Goal: Task Accomplishment & Management: Complete application form

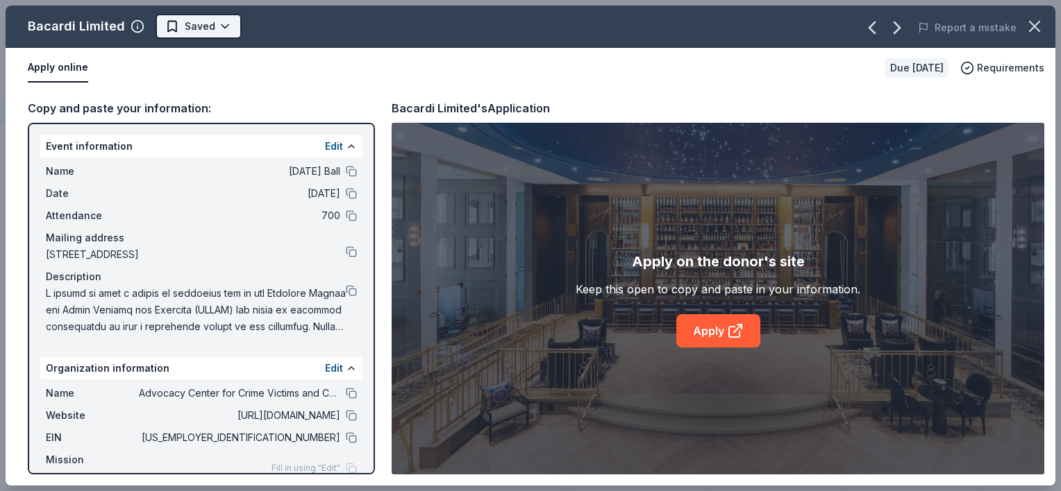
click at [205, 23] on html "2026 Mardi Gras Ball Track · 138 Discover $10 in rewards 124 Saved 14 Applied A…" at bounding box center [530, 245] width 1061 height 491
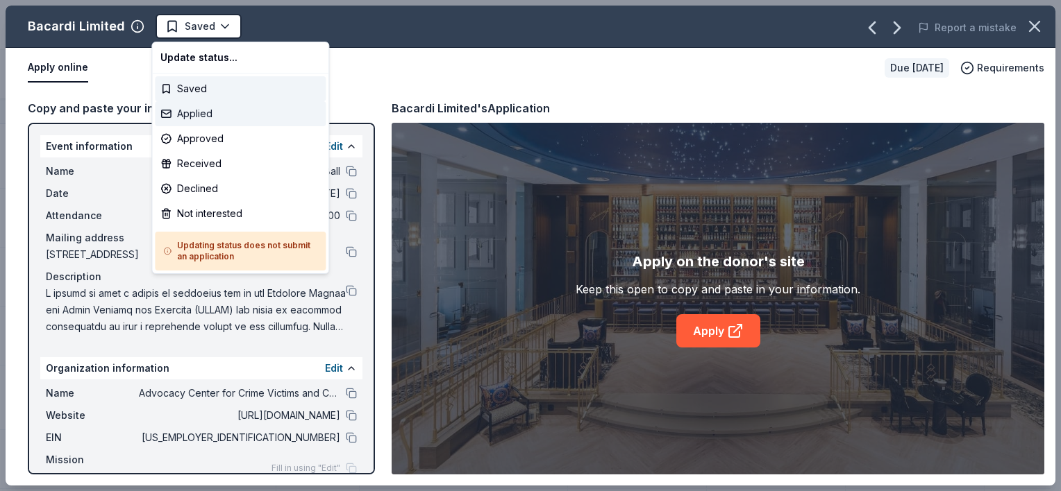
click at [181, 117] on div "Applied" at bounding box center [240, 113] width 171 height 25
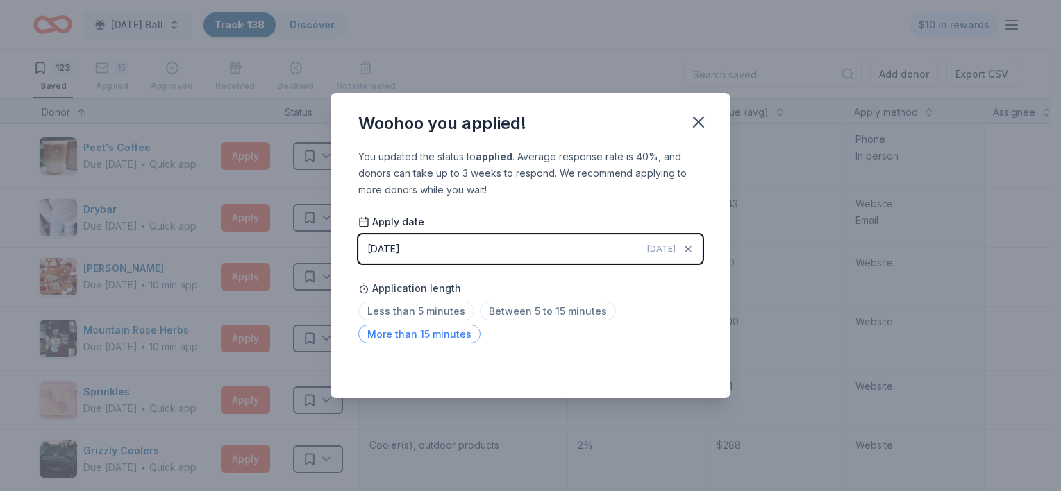
click at [429, 335] on span "More than 15 minutes" at bounding box center [419, 334] width 122 height 19
click at [692, 121] on icon "button" at bounding box center [698, 121] width 19 height 19
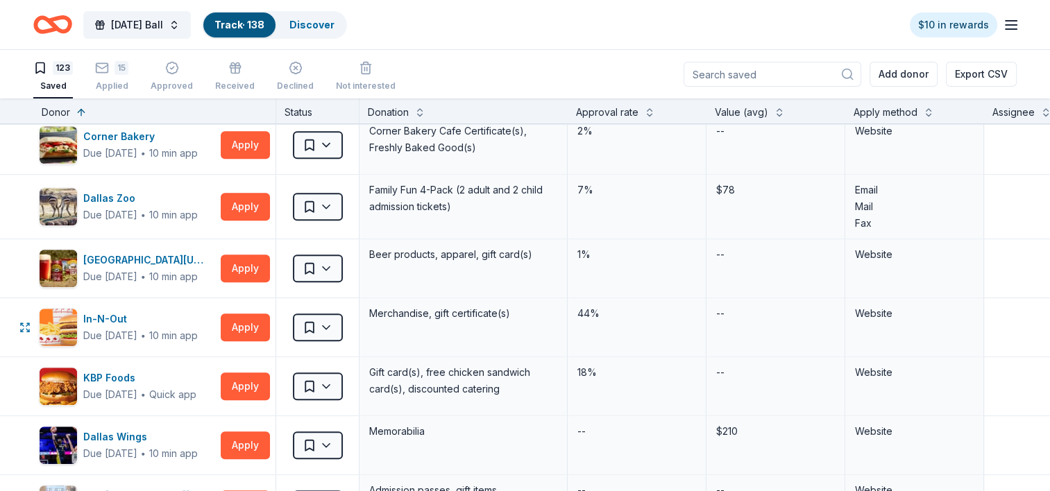
scroll to position [1041, 0]
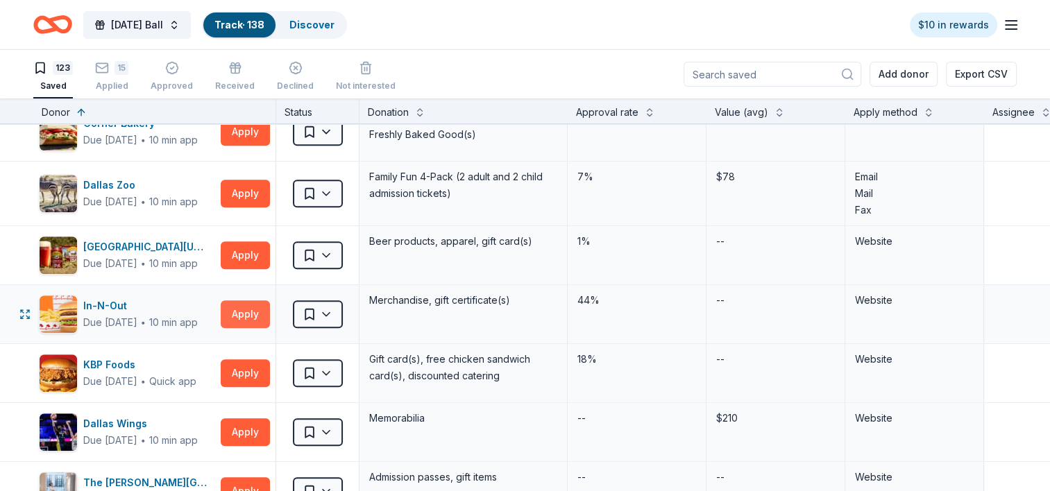
click at [246, 311] on button "Apply" at bounding box center [245, 315] width 49 height 28
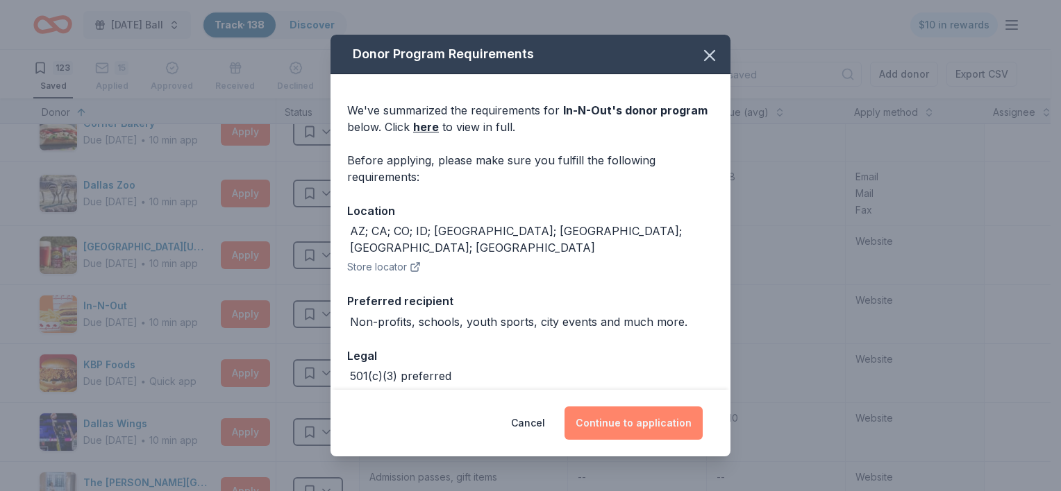
click at [625, 417] on button "Continue to application" at bounding box center [633, 423] width 138 height 33
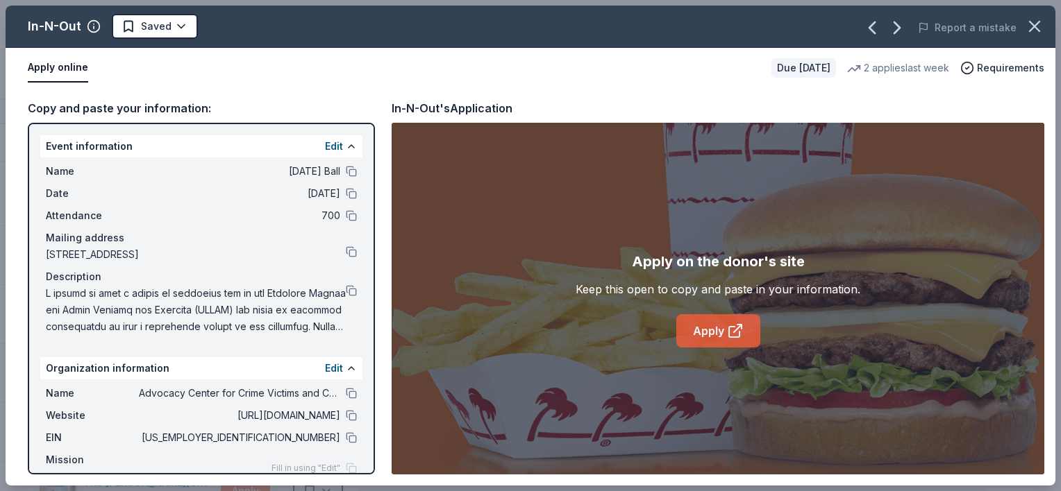
click at [718, 330] on link "Apply" at bounding box center [718, 330] width 84 height 33
click at [700, 331] on link "Apply" at bounding box center [718, 330] width 84 height 33
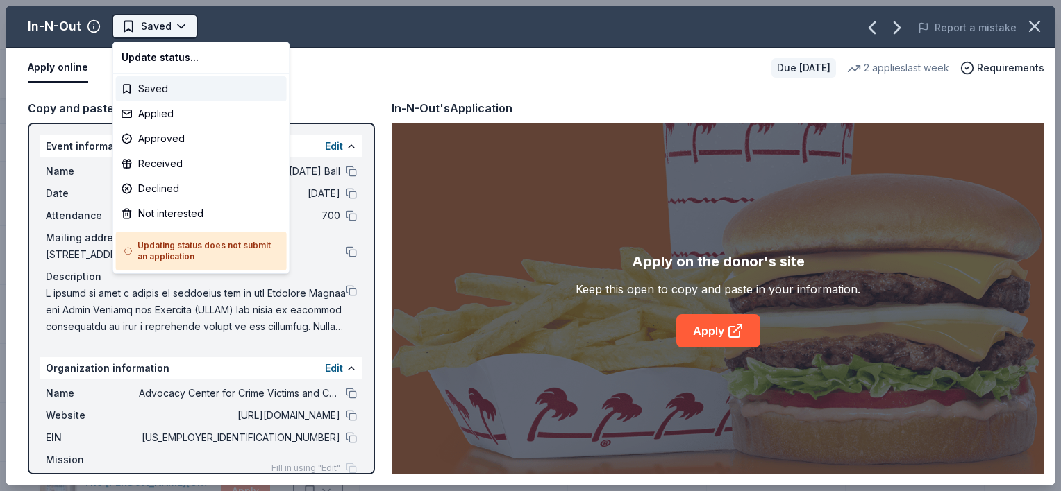
click at [168, 24] on html "2026 Mardi Gras Ball Track · 138 Discover $10 in rewards 123 Saved 15 Applied A…" at bounding box center [530, 245] width 1061 height 491
click at [154, 114] on div "Applied" at bounding box center [201, 113] width 171 height 25
click at [156, 111] on div "Applied" at bounding box center [201, 113] width 171 height 25
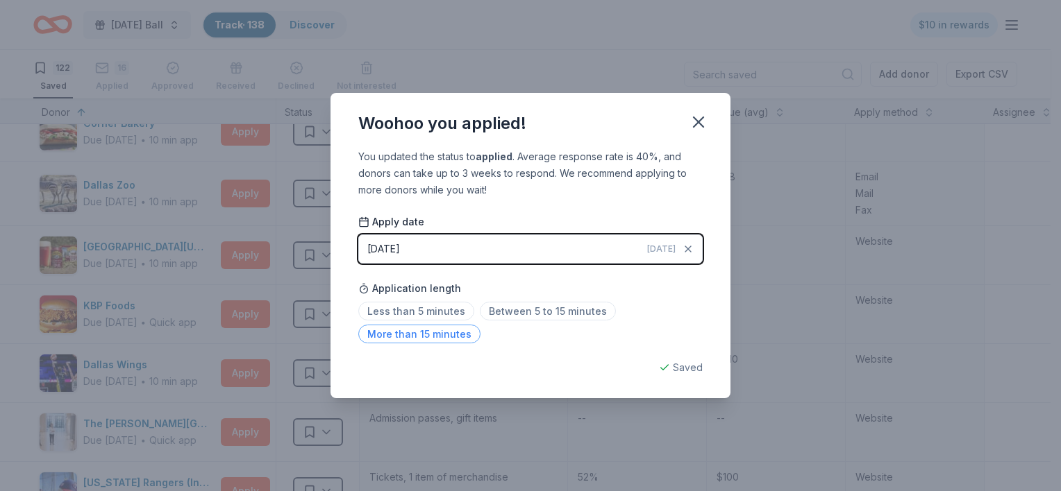
click at [441, 334] on span "More than 15 minutes" at bounding box center [419, 334] width 122 height 19
click at [698, 119] on icon "button" at bounding box center [698, 121] width 19 height 19
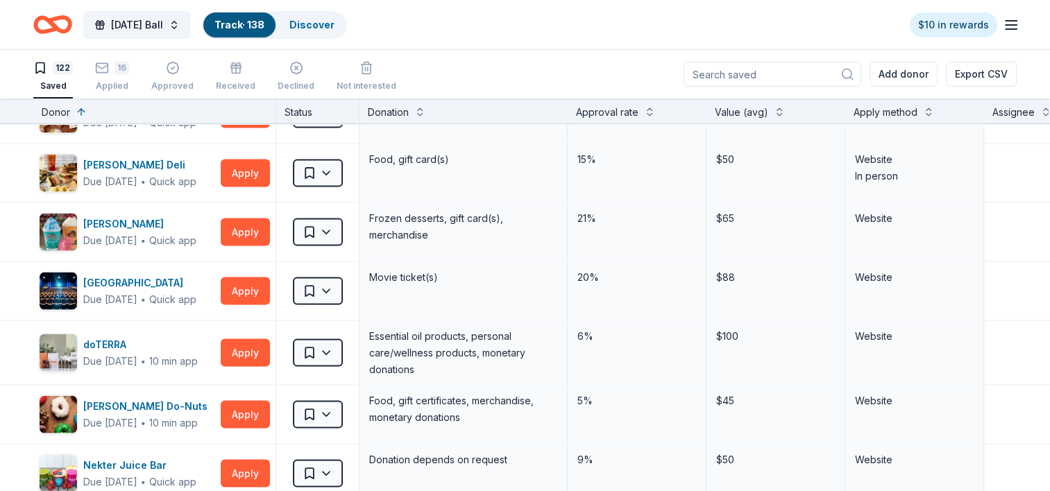
scroll to position [2777, 0]
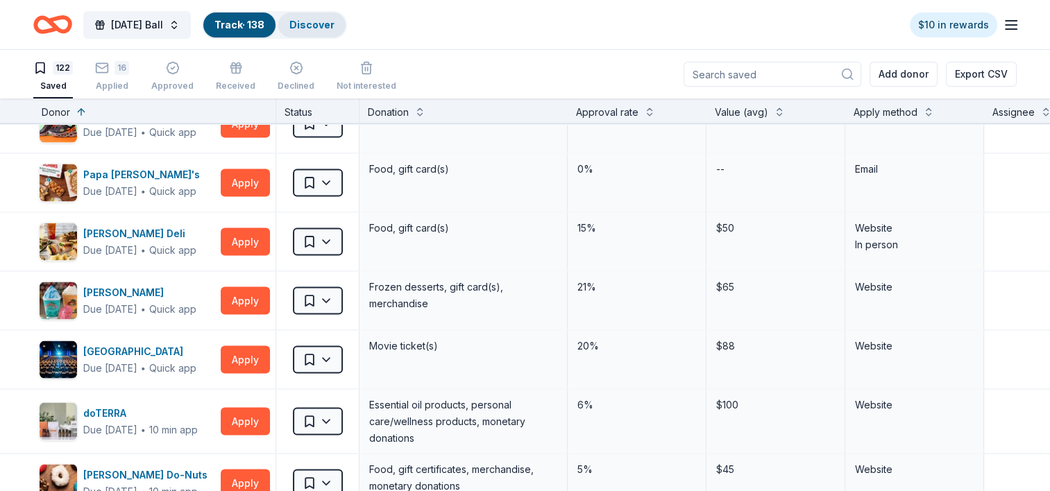
click at [335, 19] on link "Discover" at bounding box center [311, 25] width 45 height 12
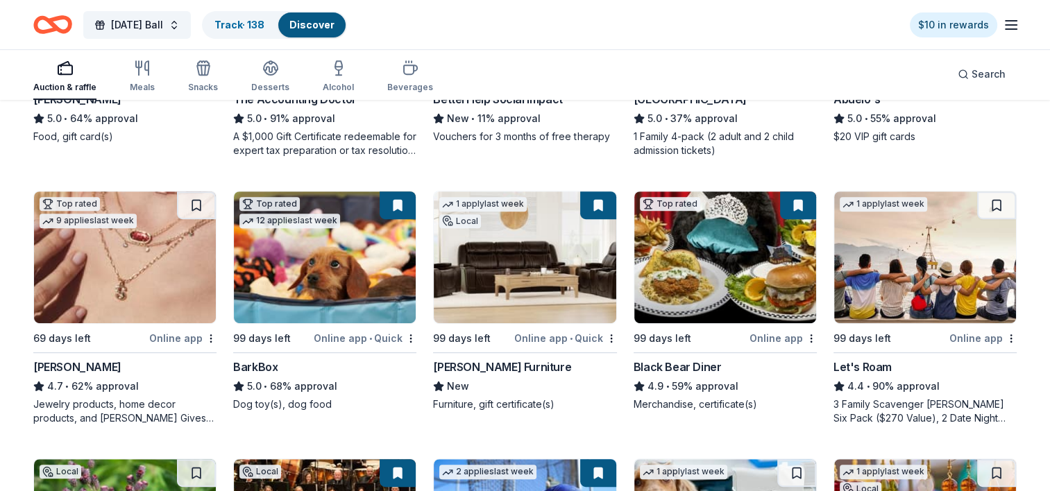
scroll to position [625, 0]
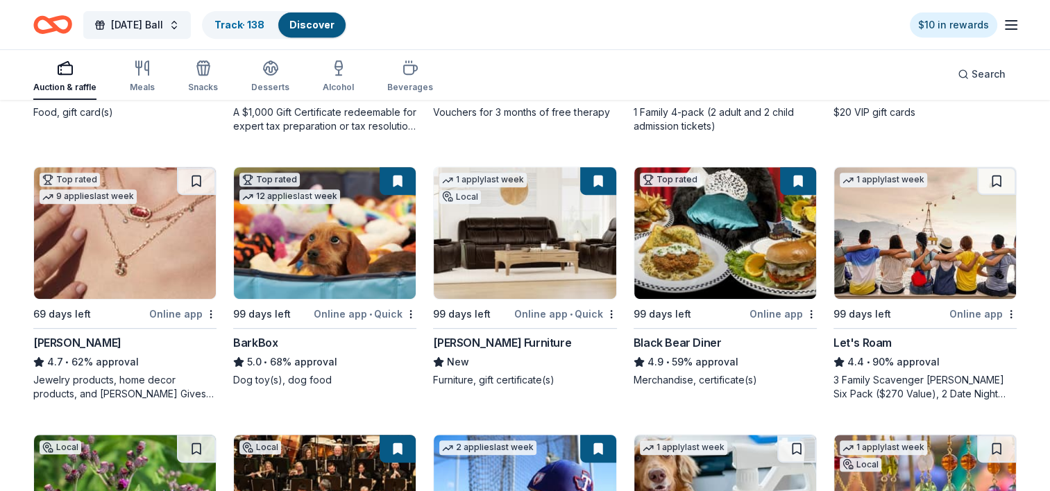
click at [802, 183] on button at bounding box center [798, 181] width 36 height 28
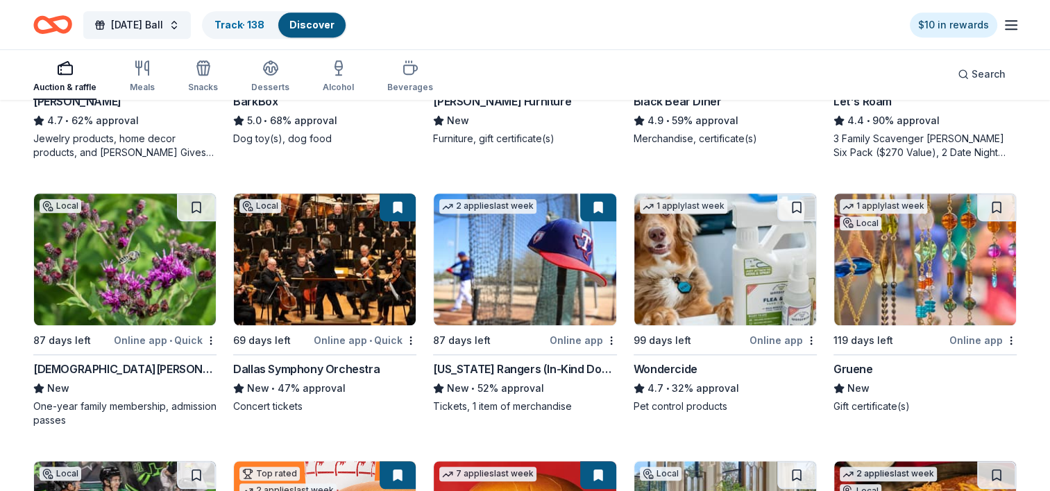
scroll to position [902, 0]
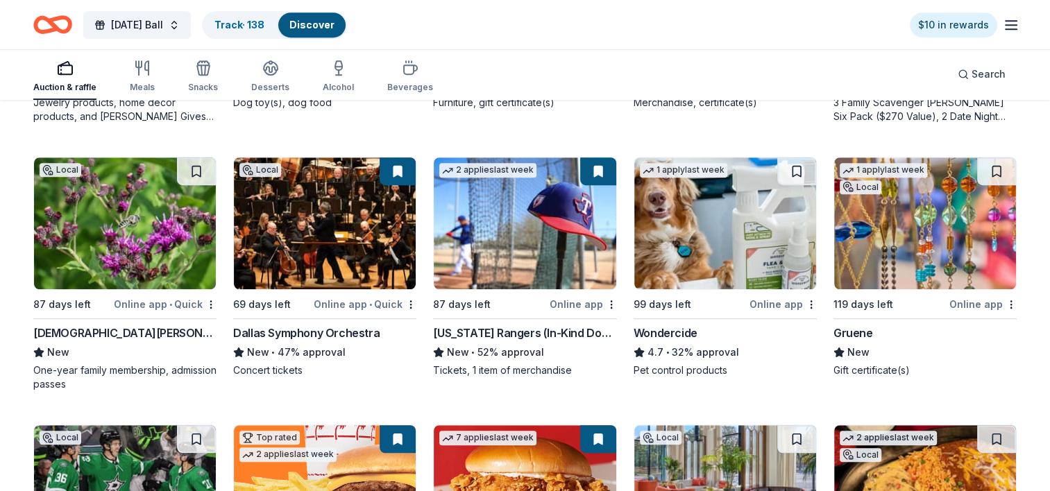
click at [857, 330] on div "Gruene" at bounding box center [854, 333] width 40 height 17
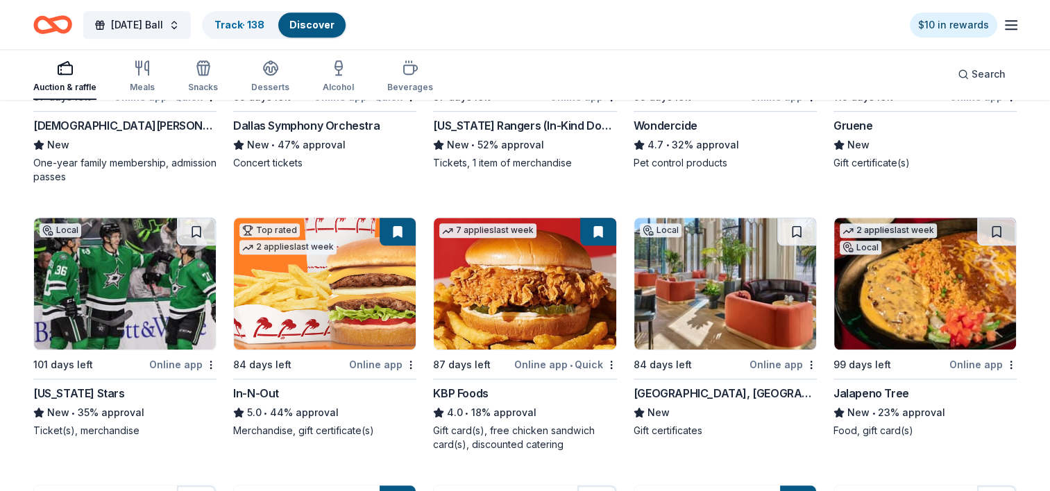
scroll to position [1111, 0]
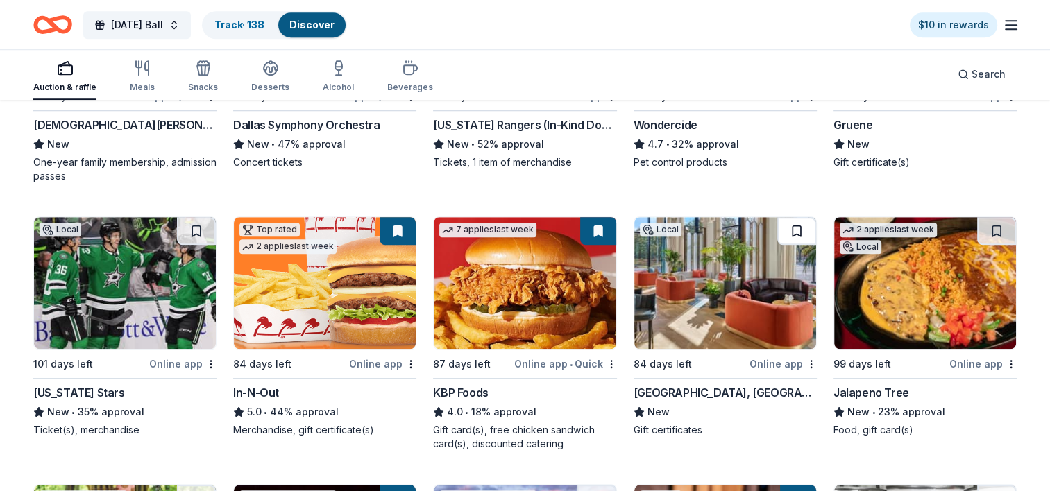
click at [793, 228] on button at bounding box center [796, 231] width 39 height 28
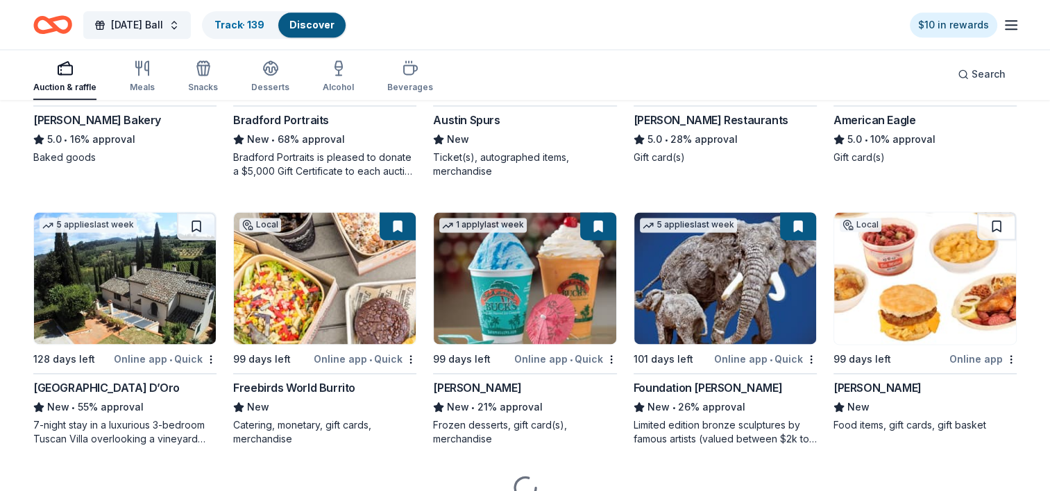
scroll to position [1944, 0]
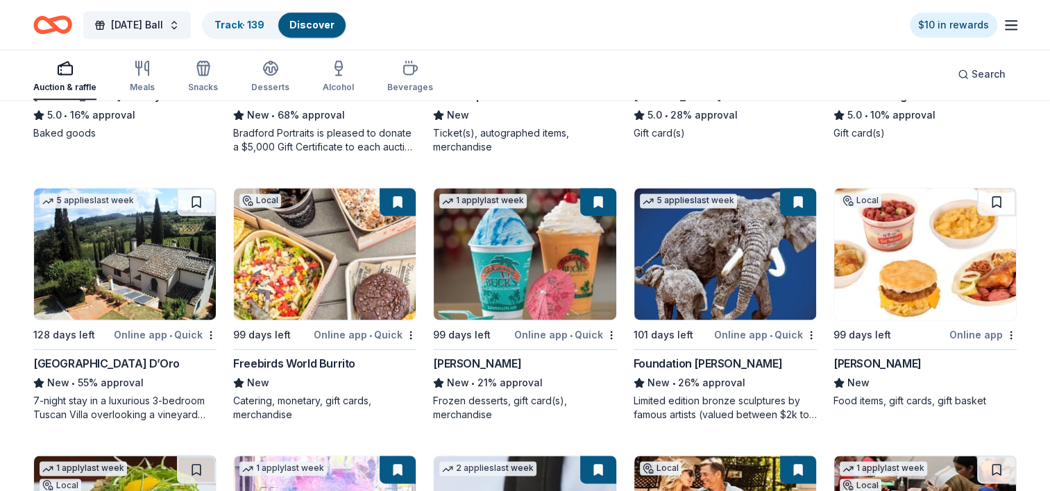
click at [798, 202] on button at bounding box center [798, 202] width 36 height 28
click at [762, 334] on div "Online app • Quick" at bounding box center [765, 334] width 103 height 17
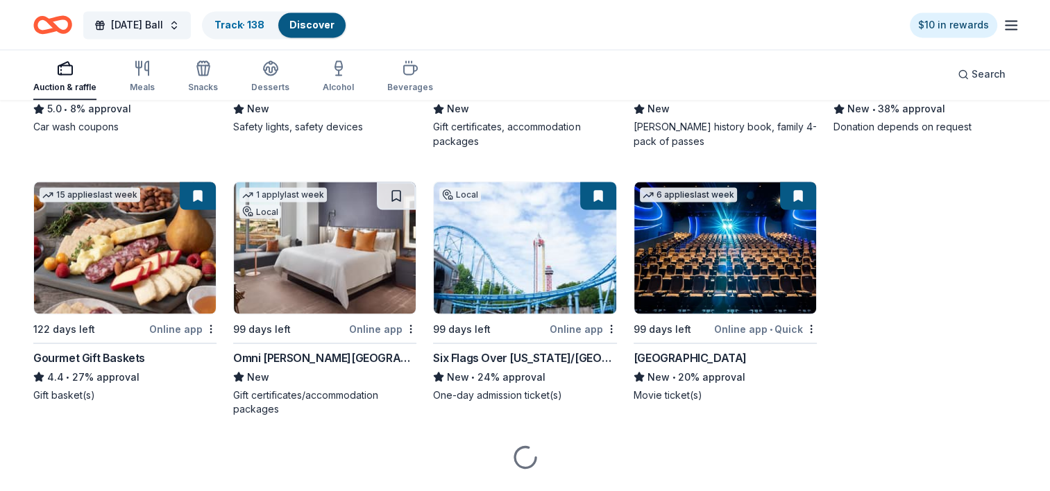
scroll to position [2499, 0]
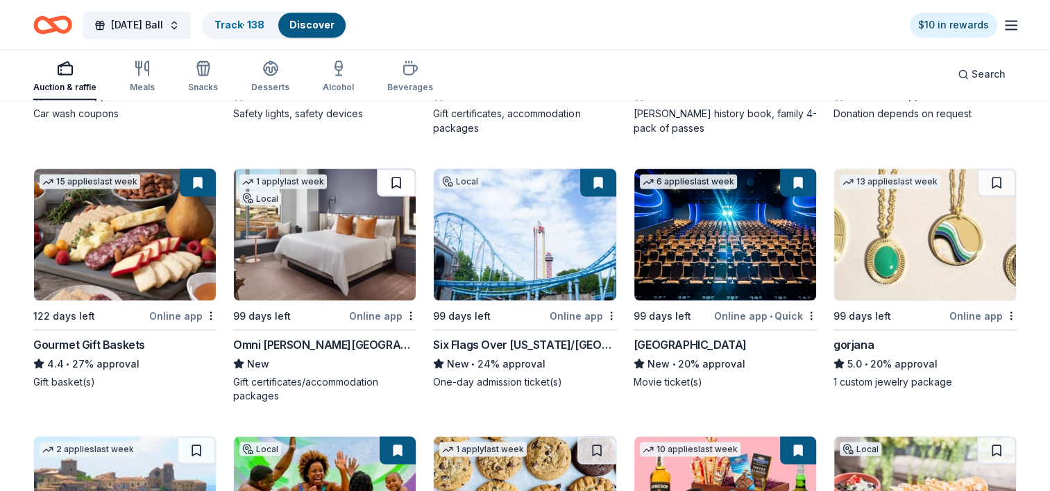
click at [394, 180] on button at bounding box center [396, 183] width 39 height 28
click at [997, 180] on button at bounding box center [996, 183] width 39 height 28
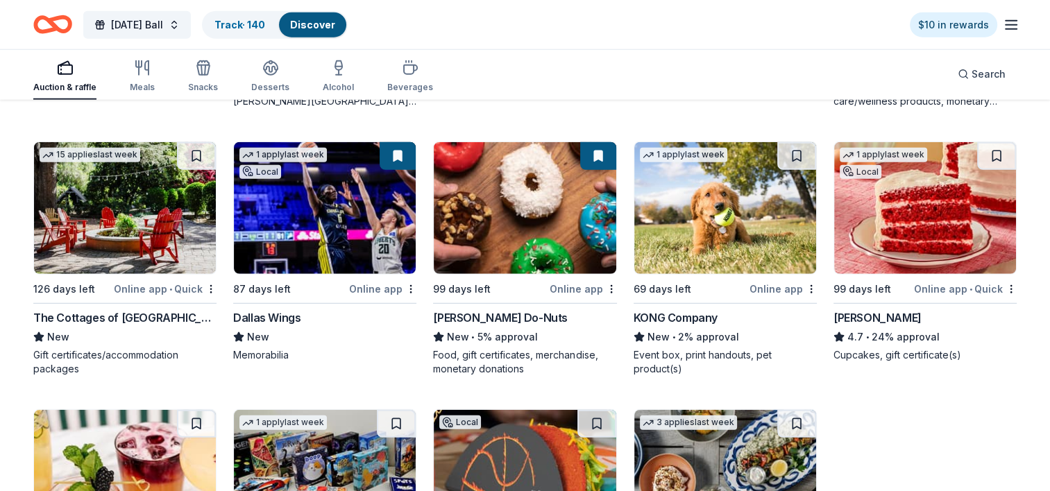
scroll to position [3868, 0]
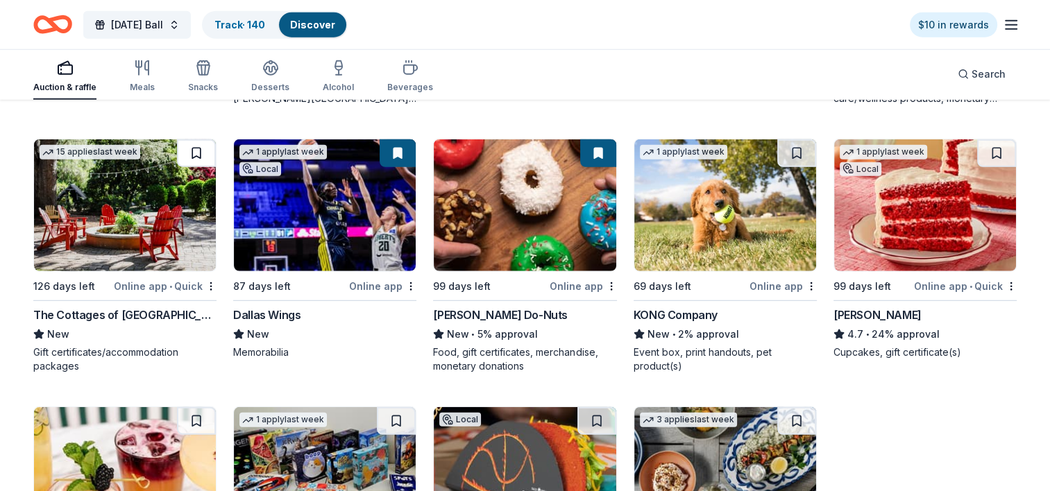
click at [198, 150] on button at bounding box center [196, 154] width 39 height 28
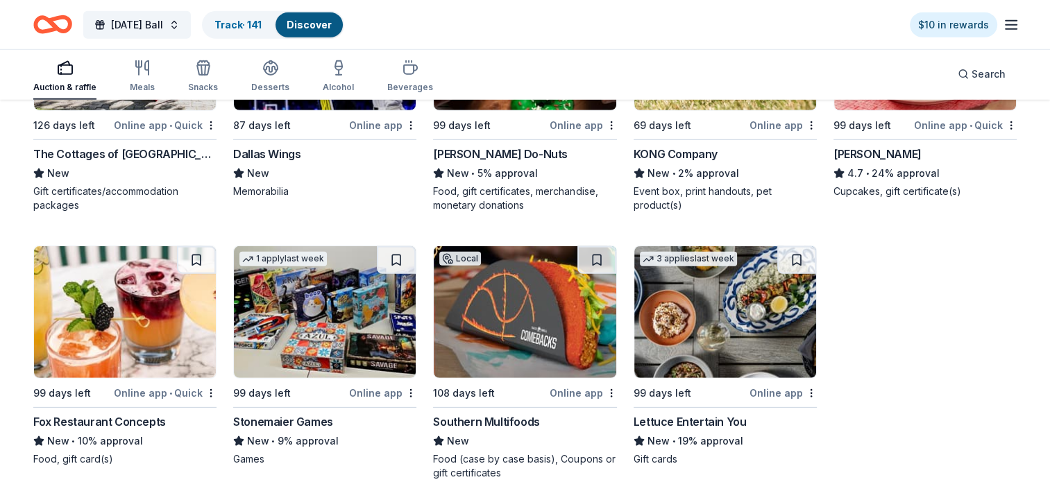
scroll to position [4076, 0]
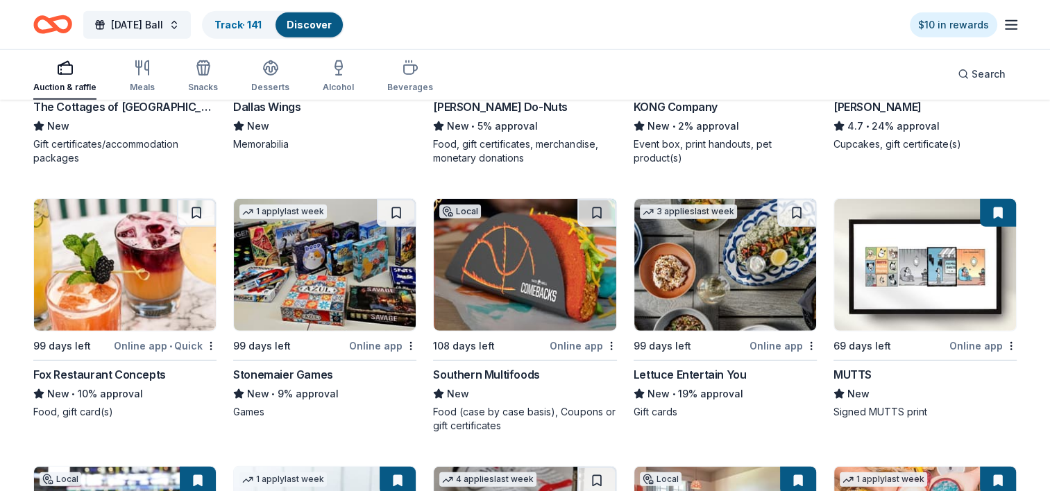
click at [82, 386] on div "New • 10% approval" at bounding box center [124, 394] width 183 height 17
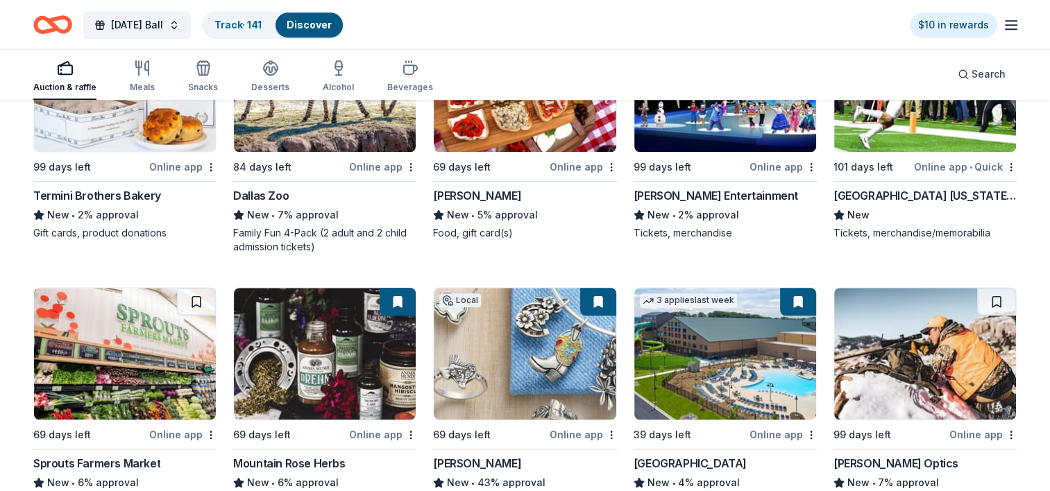
scroll to position [6435, 0]
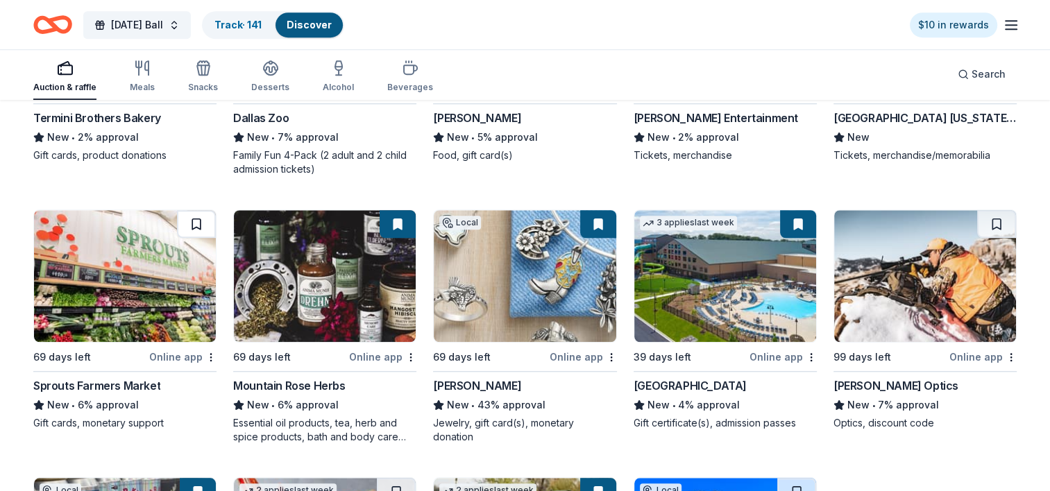
click at [192, 217] on button at bounding box center [196, 224] width 39 height 28
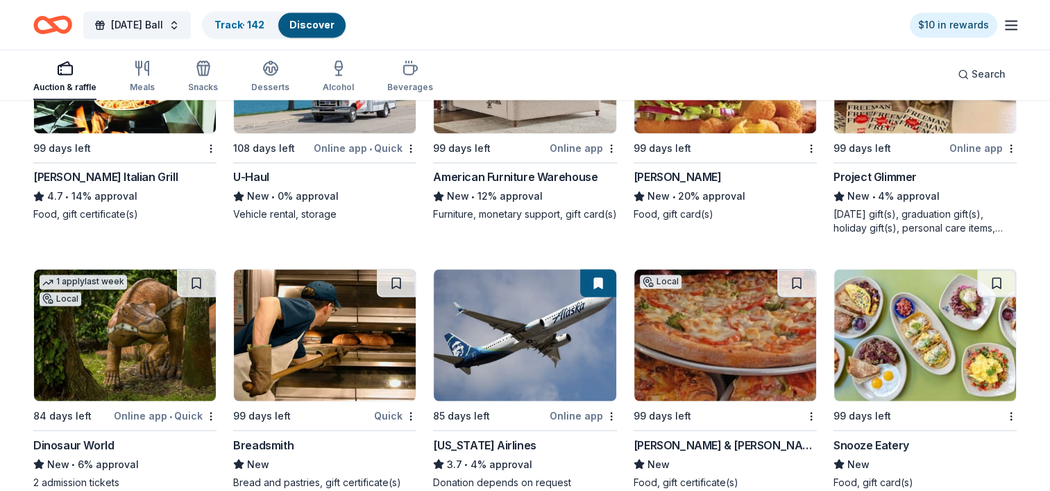
scroll to position [7476, 0]
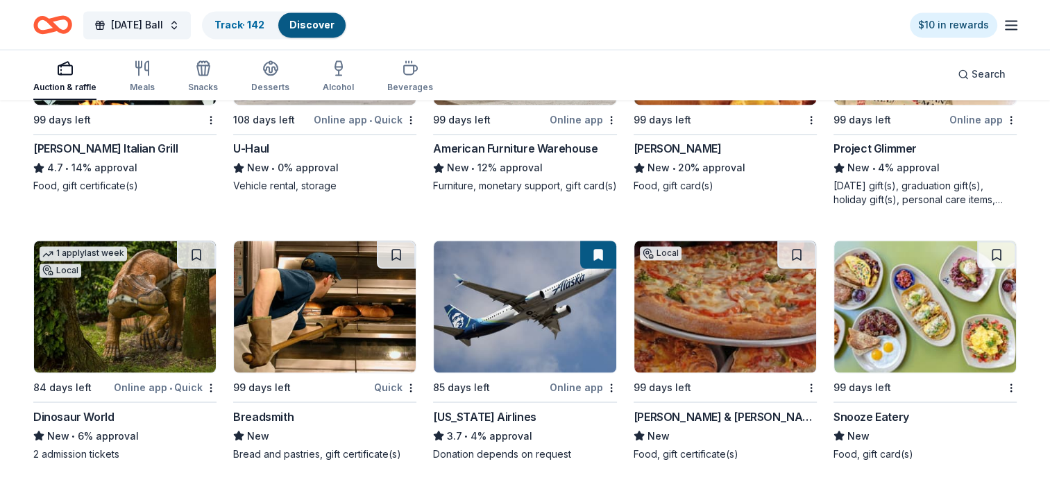
click at [114, 428] on div "New • 6% approval" at bounding box center [124, 436] width 183 height 17
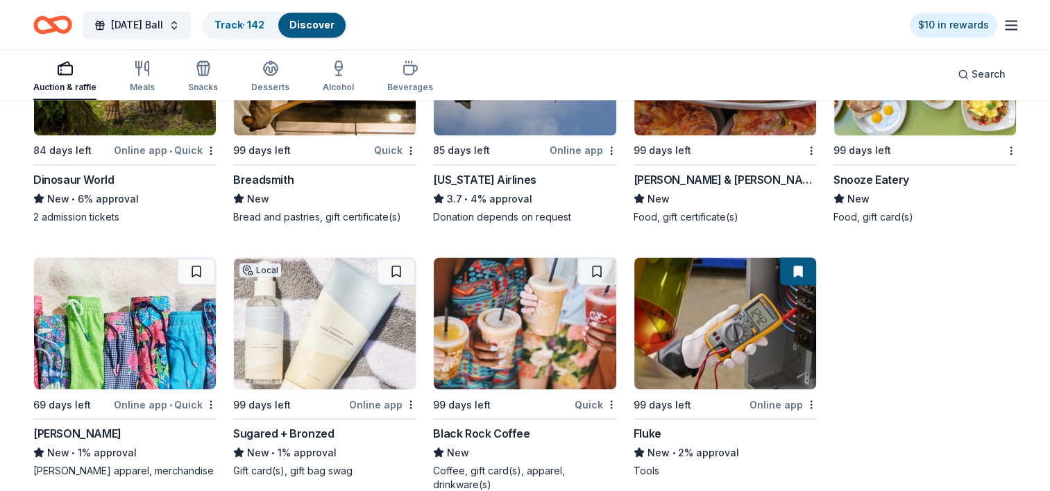
scroll to position [7819, 0]
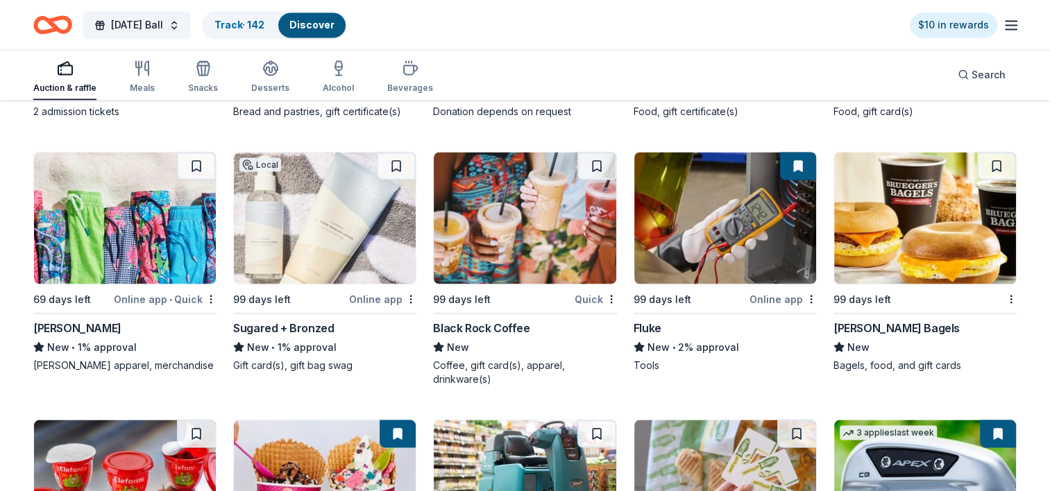
click at [91, 329] on div "Vineyard Vines" at bounding box center [77, 327] width 88 height 17
click at [196, 158] on button at bounding box center [196, 166] width 39 height 28
click at [389, 158] on button at bounding box center [396, 166] width 39 height 28
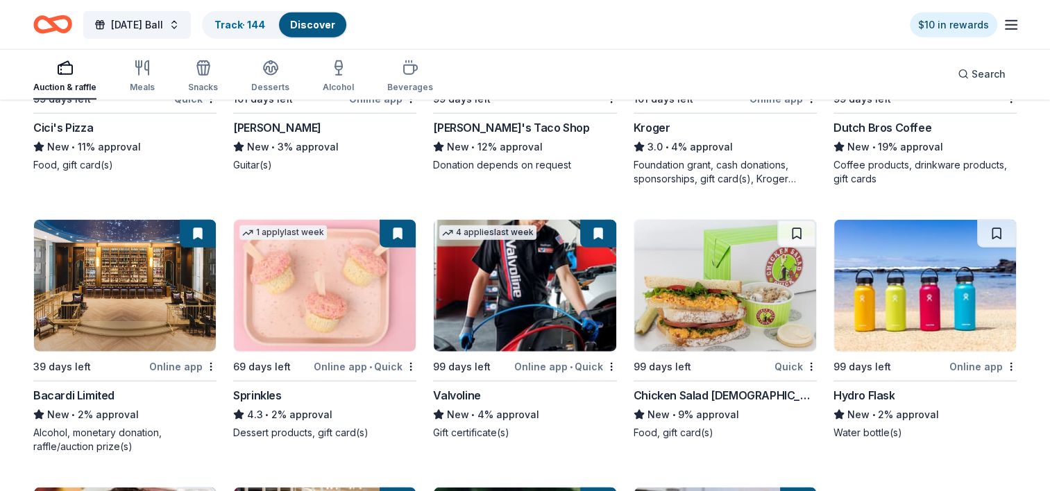
scroll to position [8550, 0]
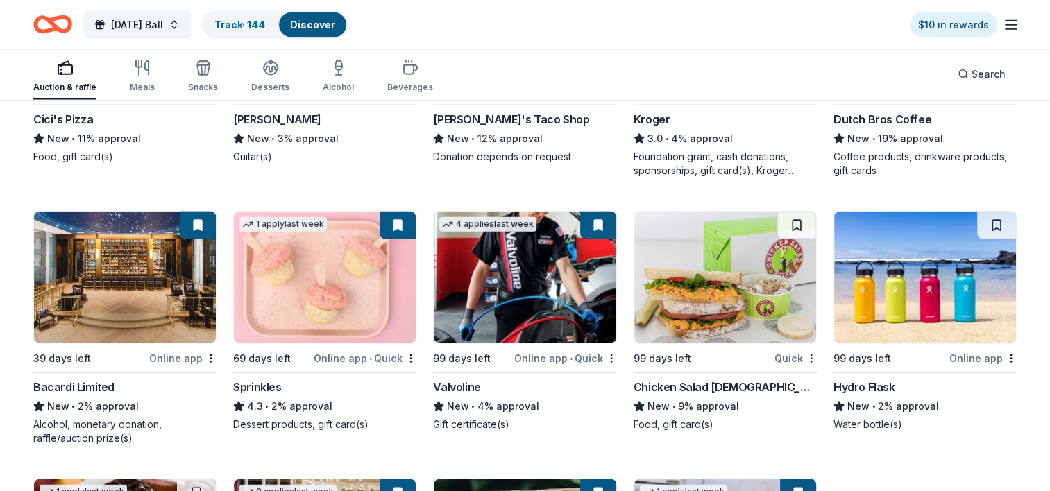
click at [798, 215] on button at bounding box center [796, 226] width 39 height 28
click at [994, 220] on button at bounding box center [996, 226] width 39 height 28
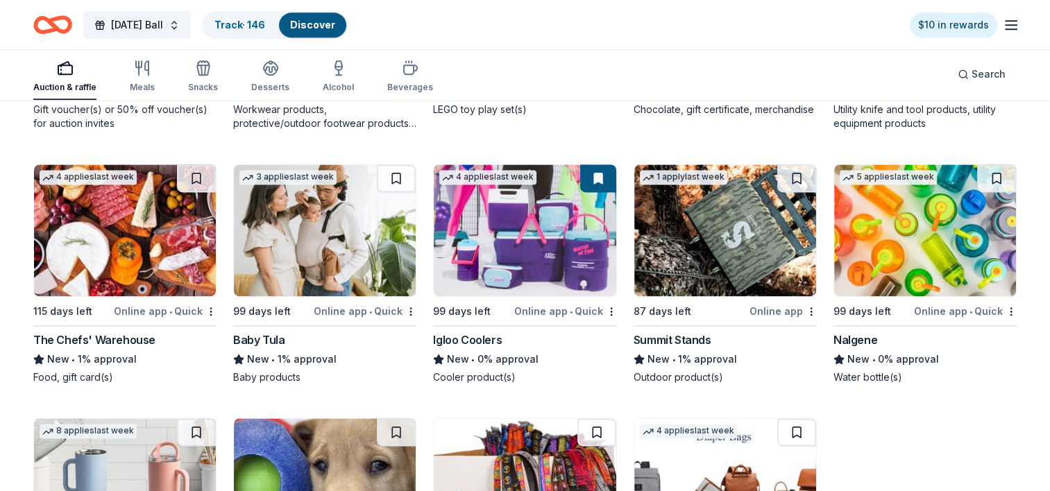
scroll to position [12331, 0]
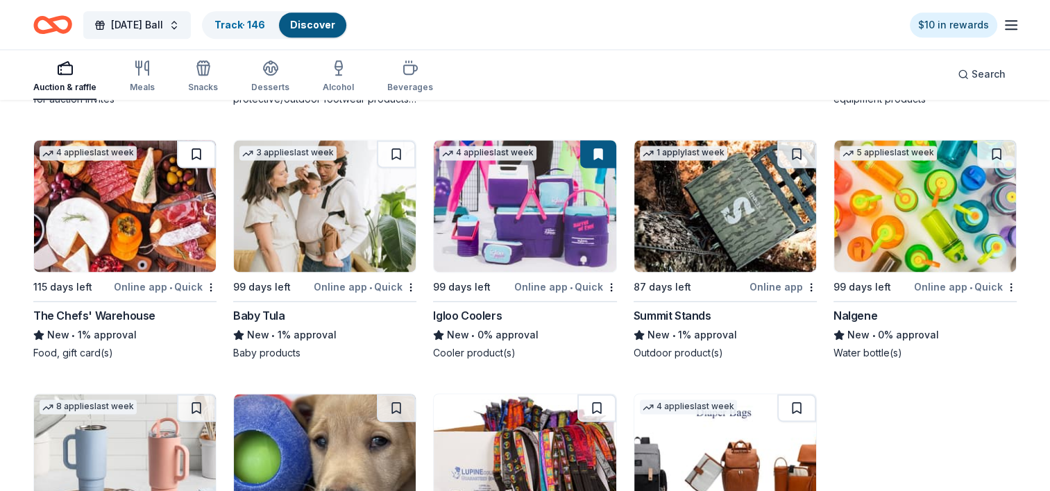
click at [195, 160] on button at bounding box center [196, 154] width 39 height 28
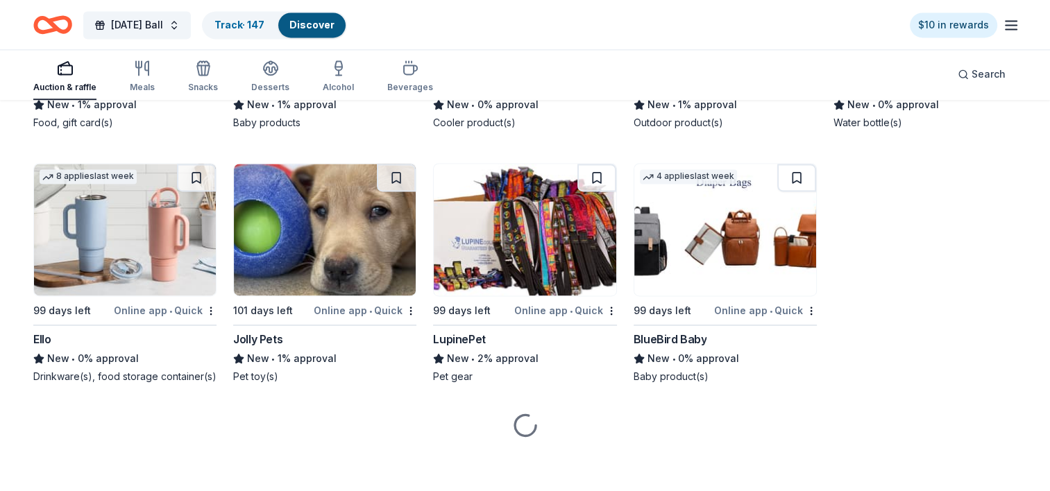
scroll to position [12571, 0]
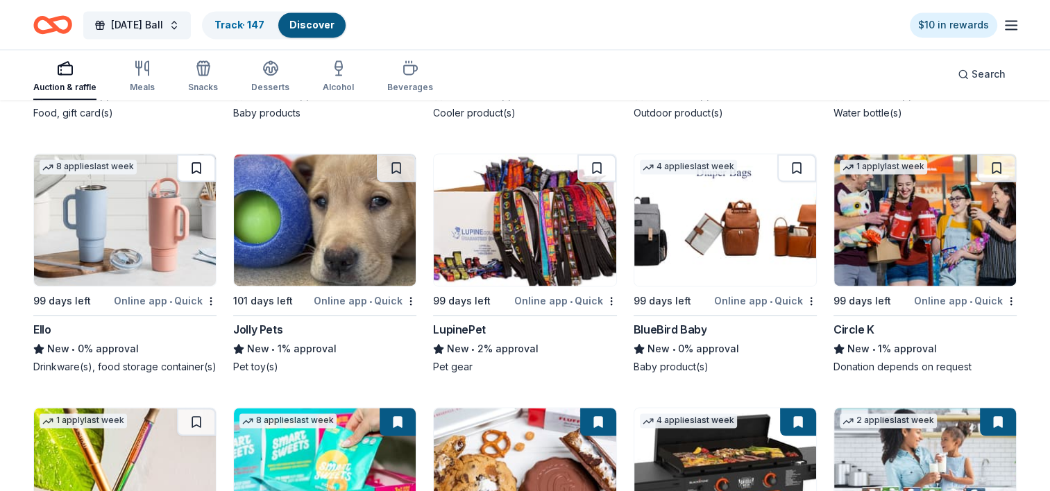
click at [194, 171] on button at bounding box center [196, 168] width 39 height 28
click at [794, 176] on button at bounding box center [796, 168] width 39 height 28
click at [996, 172] on button at bounding box center [996, 168] width 39 height 28
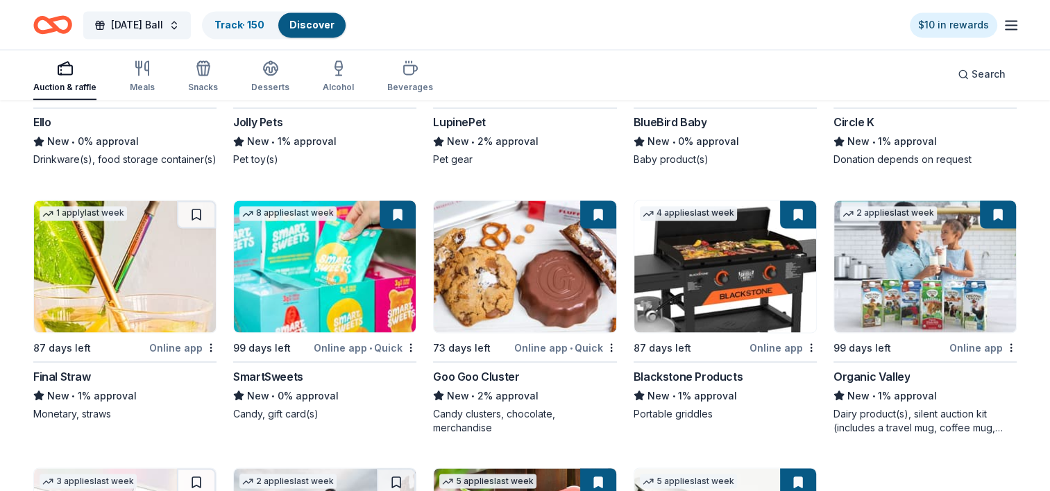
scroll to position [12779, 0]
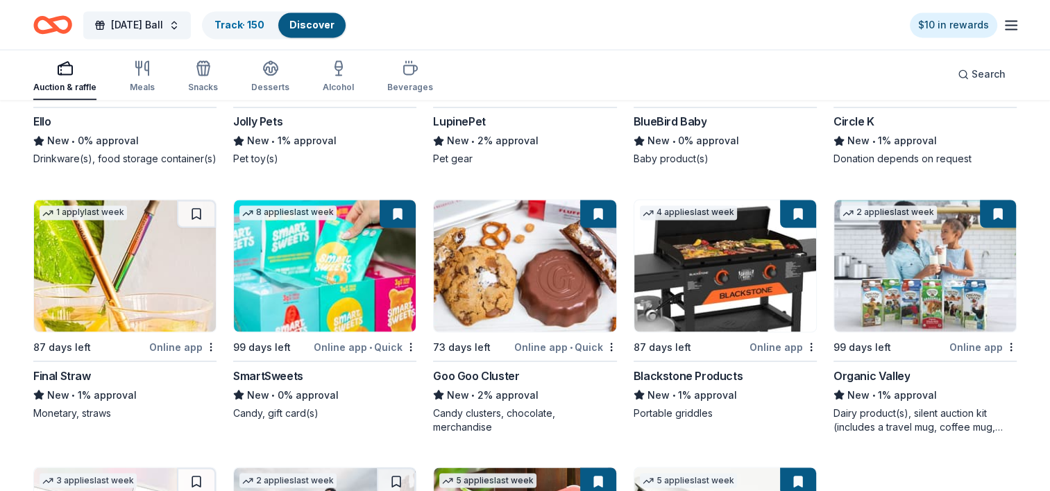
click at [400, 219] on button at bounding box center [398, 214] width 36 height 28
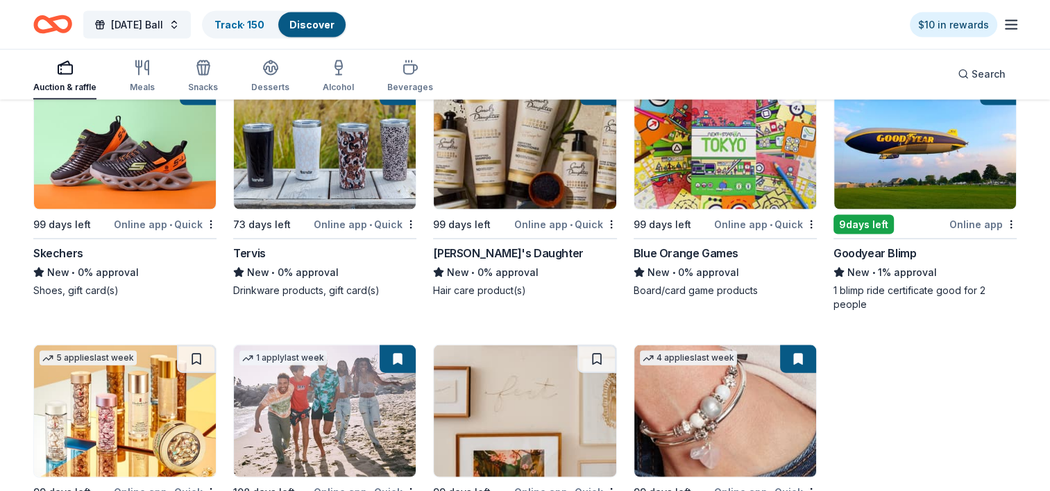
scroll to position [13628, 0]
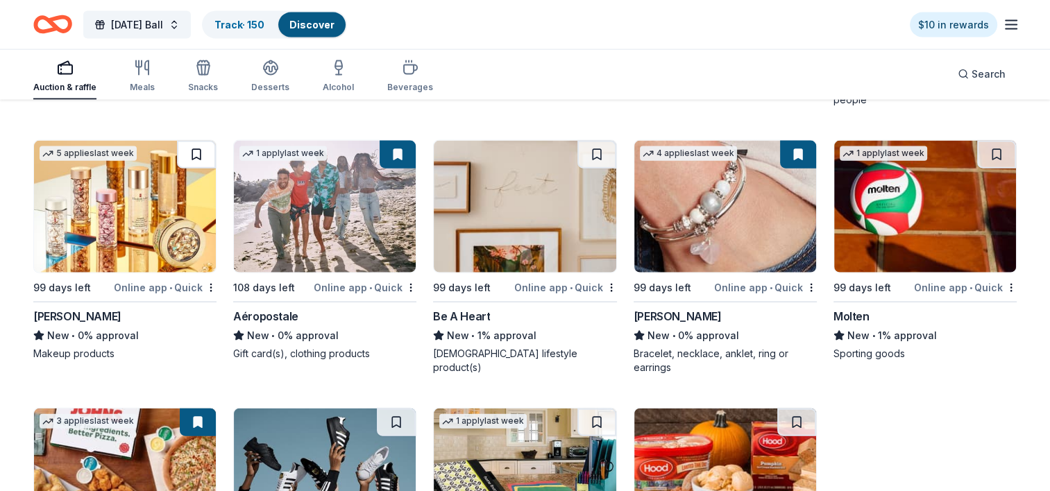
click at [196, 158] on button at bounding box center [196, 155] width 39 height 28
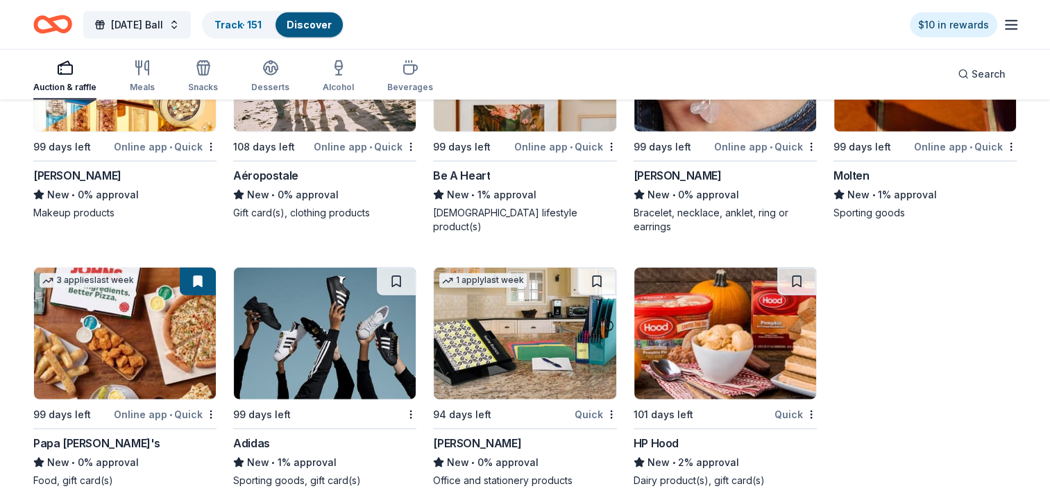
scroll to position [13799, 0]
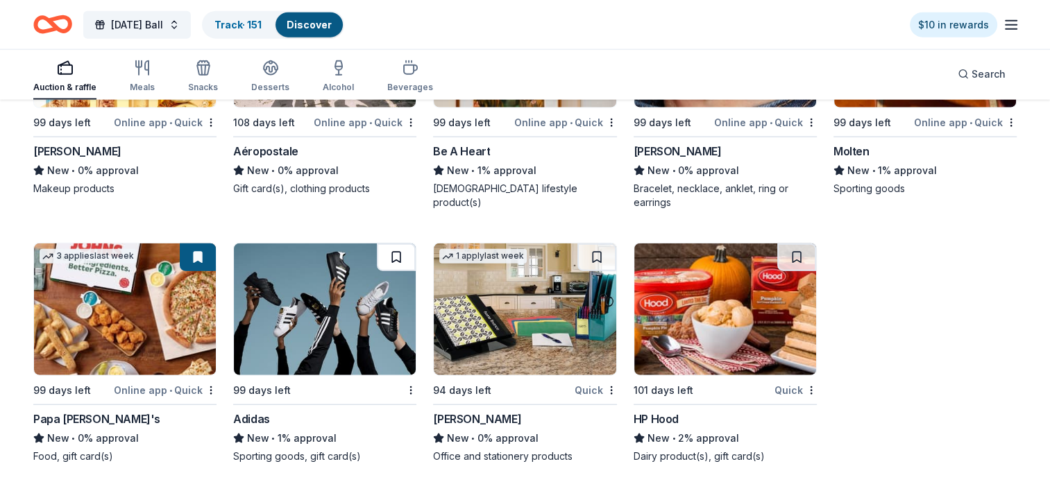
click at [392, 255] on button at bounding box center [396, 258] width 39 height 28
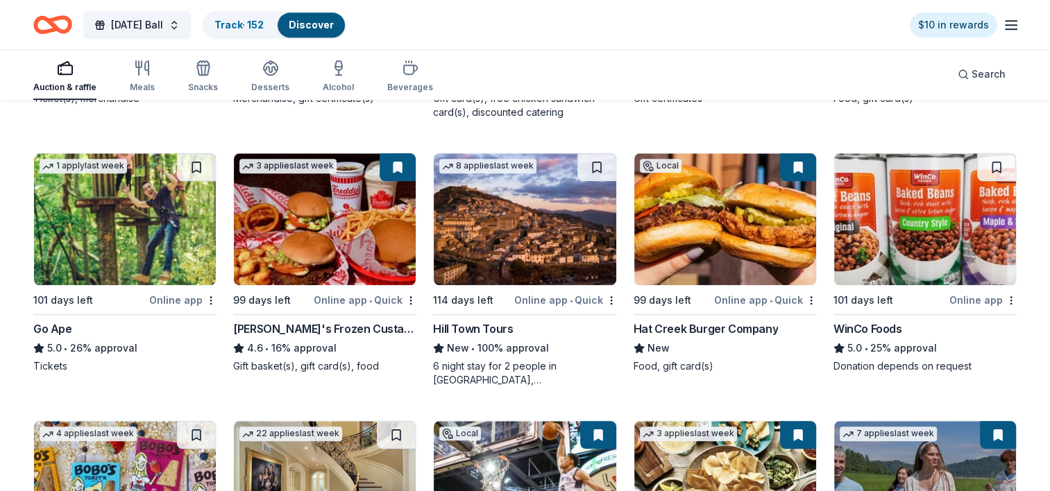
scroll to position [609, 0]
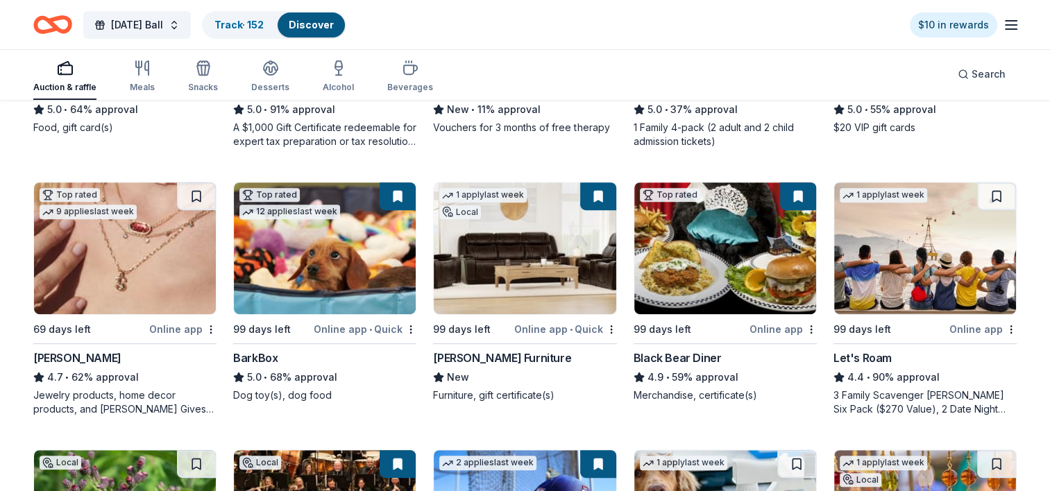
click at [61, 26] on icon "Home" at bounding box center [52, 24] width 39 height 33
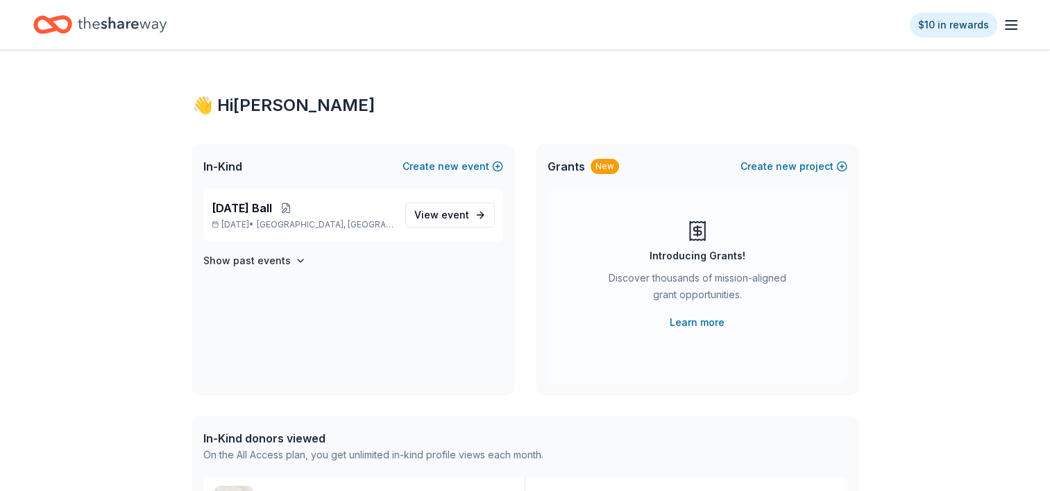
click at [700, 255] on div "Introducing Grants!" at bounding box center [698, 256] width 96 height 17
click at [569, 165] on span "Grants" at bounding box center [566, 166] width 37 height 17
click at [714, 258] on div "Introducing Grants!" at bounding box center [698, 256] width 96 height 17
drag, startPoint x: 682, startPoint y: 228, endPoint x: 697, endPoint y: 232, distance: 15.2
click at [689, 230] on div "Introducing Grants! Discover thousands of mission-aligned grant opportunities. …" at bounding box center [697, 275] width 244 height 111
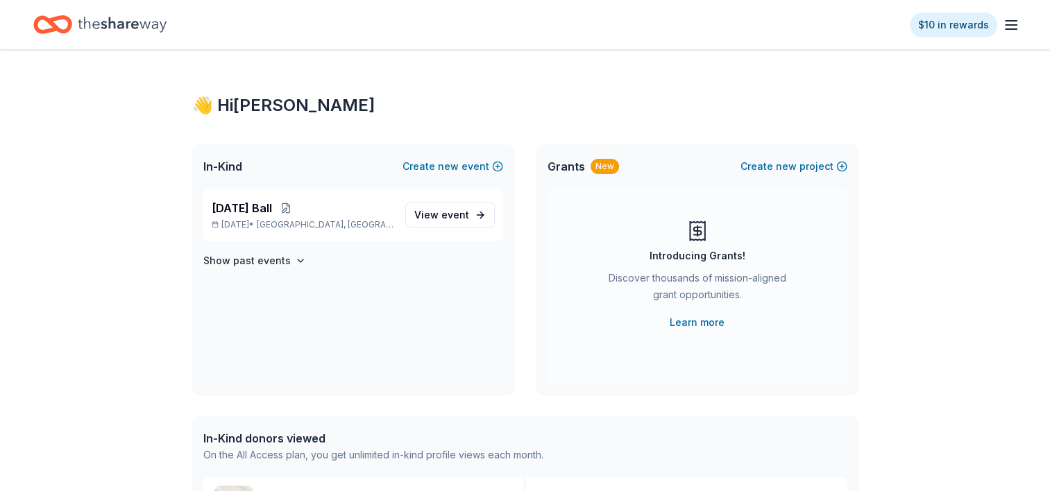
click at [700, 232] on icon at bounding box center [697, 232] width 8 height 8
click at [577, 165] on span "Grants" at bounding box center [566, 166] width 37 height 17
click at [603, 167] on div "New" at bounding box center [605, 166] width 28 height 15
click at [62, 23] on icon "Home" at bounding box center [52, 24] width 39 height 33
click at [1016, 25] on icon "button" at bounding box center [1011, 25] width 17 height 17
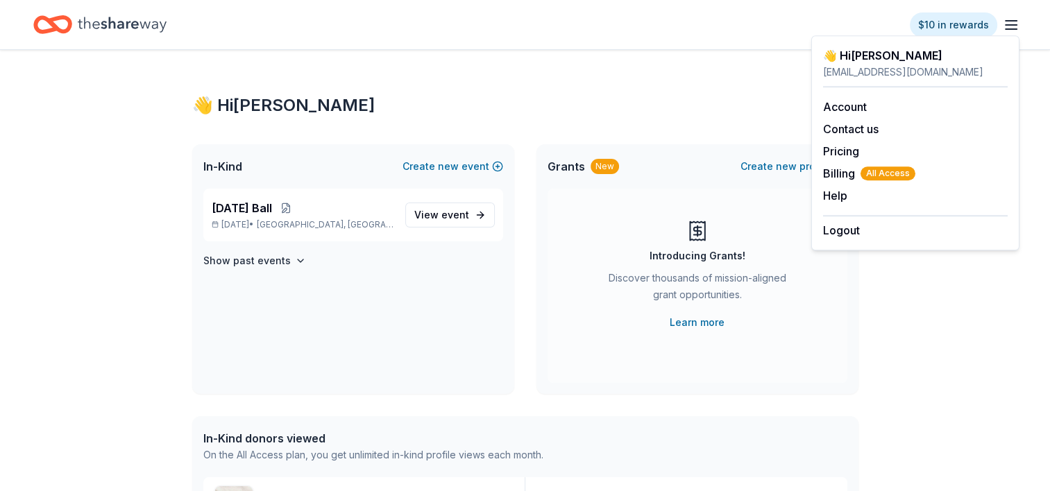
click at [582, 164] on span "Grants" at bounding box center [566, 166] width 37 height 17
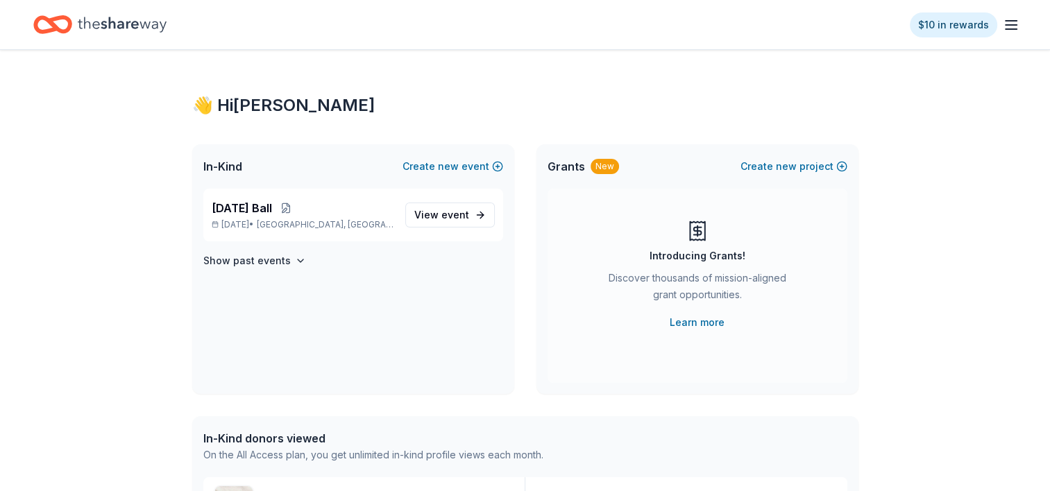
click at [567, 166] on span "Grants" at bounding box center [566, 166] width 37 height 17
click at [705, 323] on link "Learn more" at bounding box center [697, 322] width 55 height 17
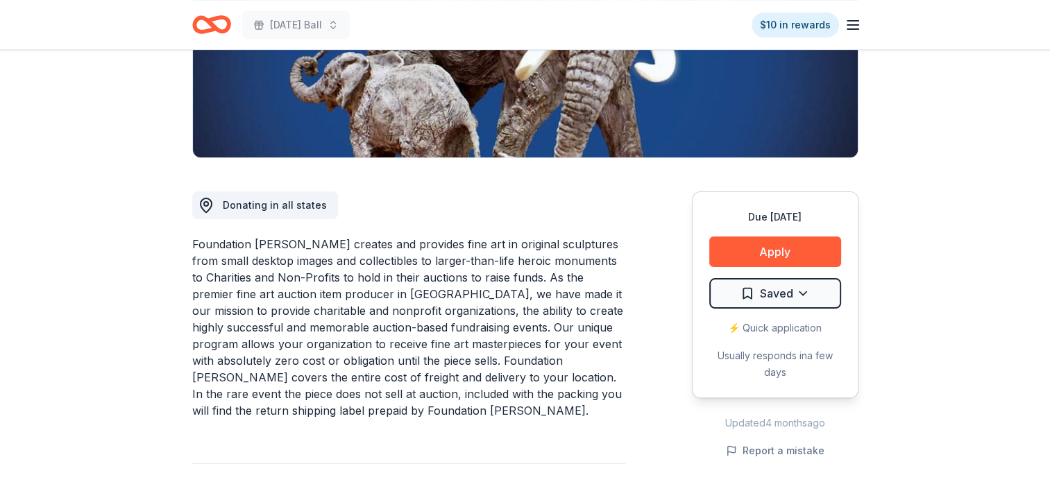
scroll to position [278, 0]
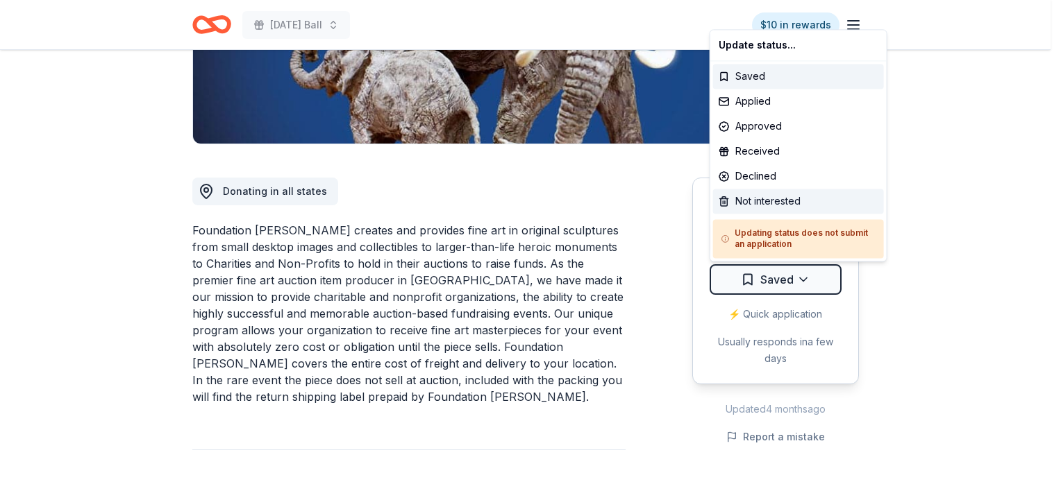
click at [749, 203] on div "Not interested" at bounding box center [798, 201] width 171 height 25
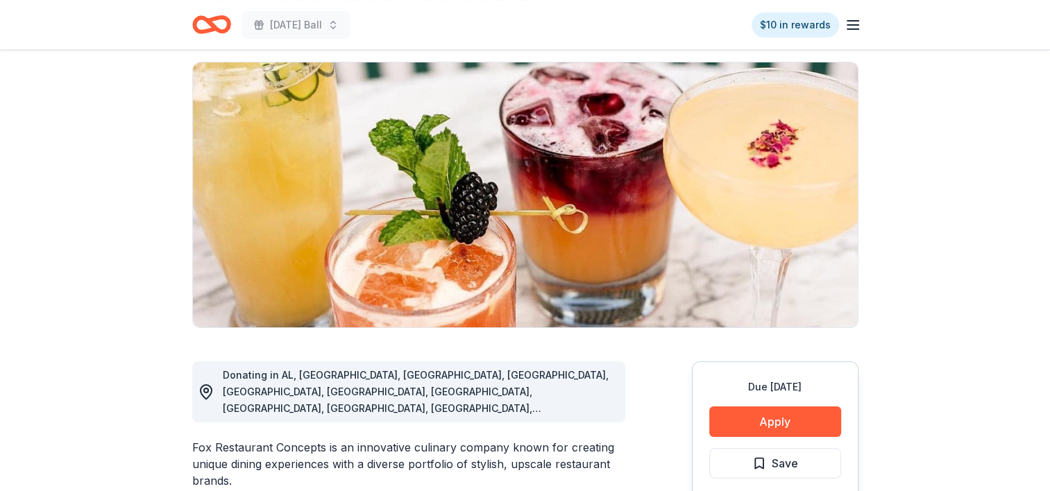
scroll to position [69, 0]
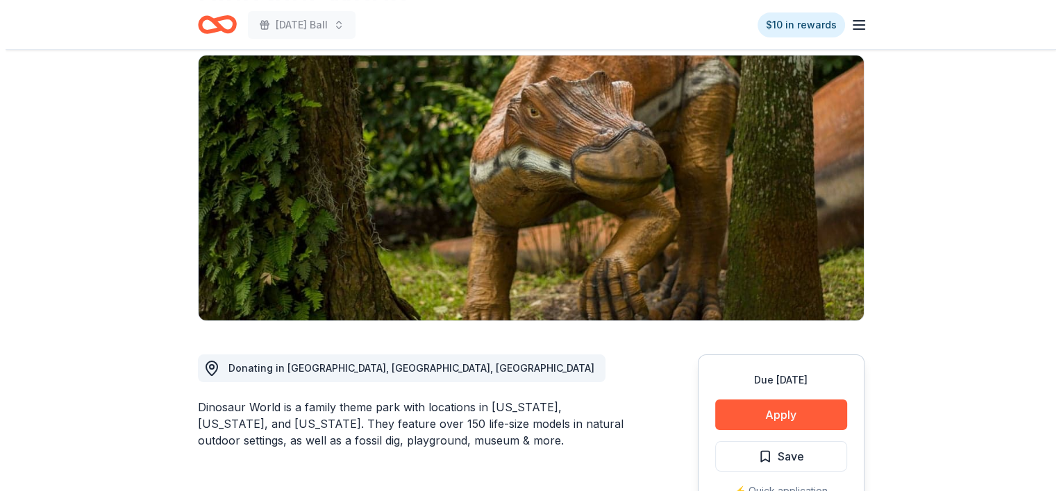
scroll to position [69, 0]
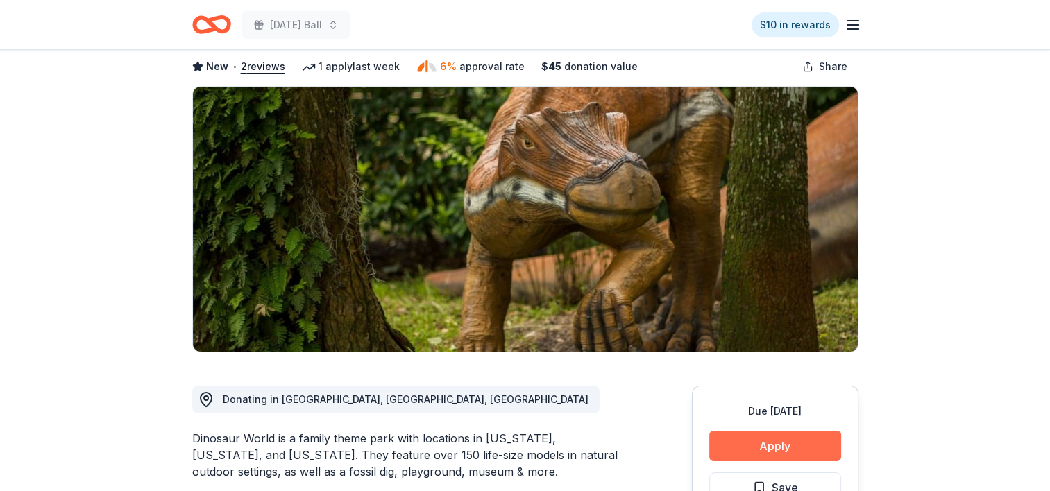
click at [786, 444] on button "Apply" at bounding box center [775, 446] width 132 height 31
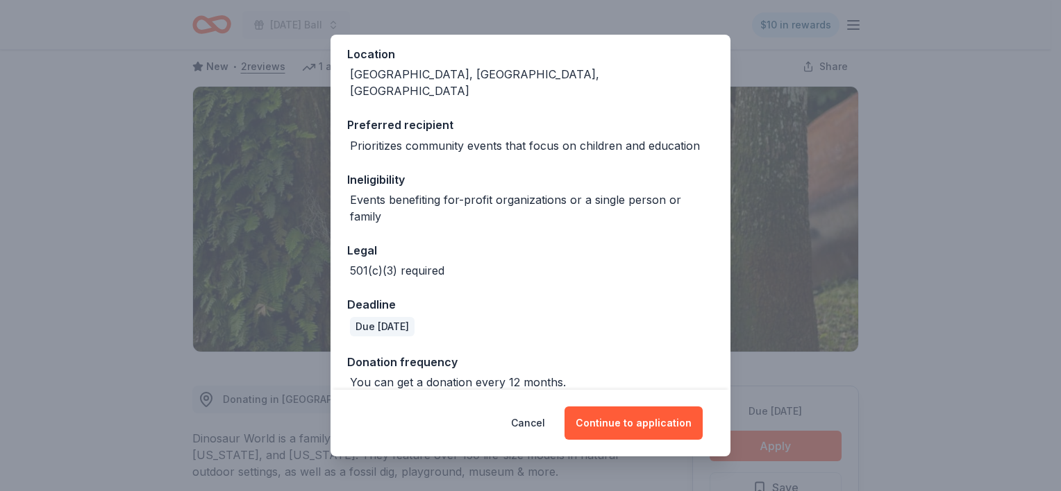
scroll to position [0, 0]
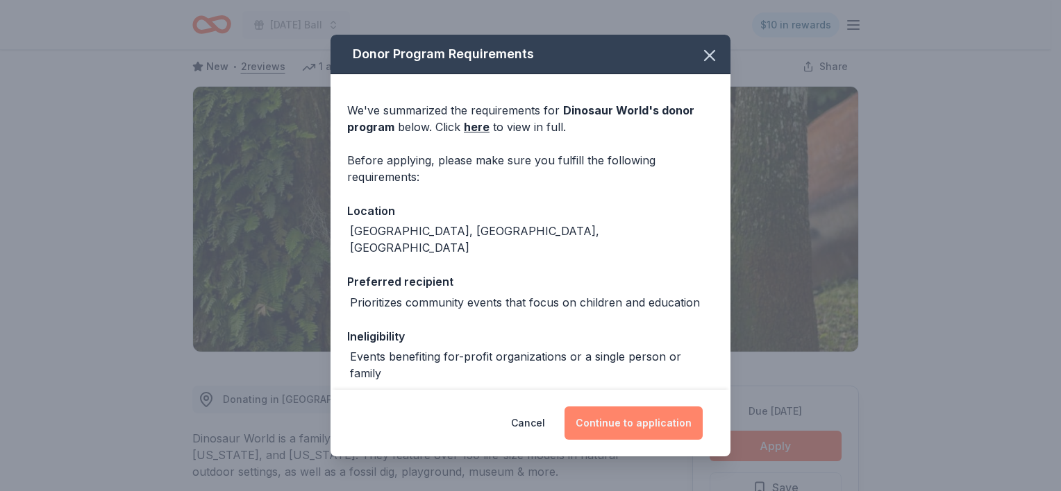
click at [633, 429] on button "Continue to application" at bounding box center [633, 423] width 138 height 33
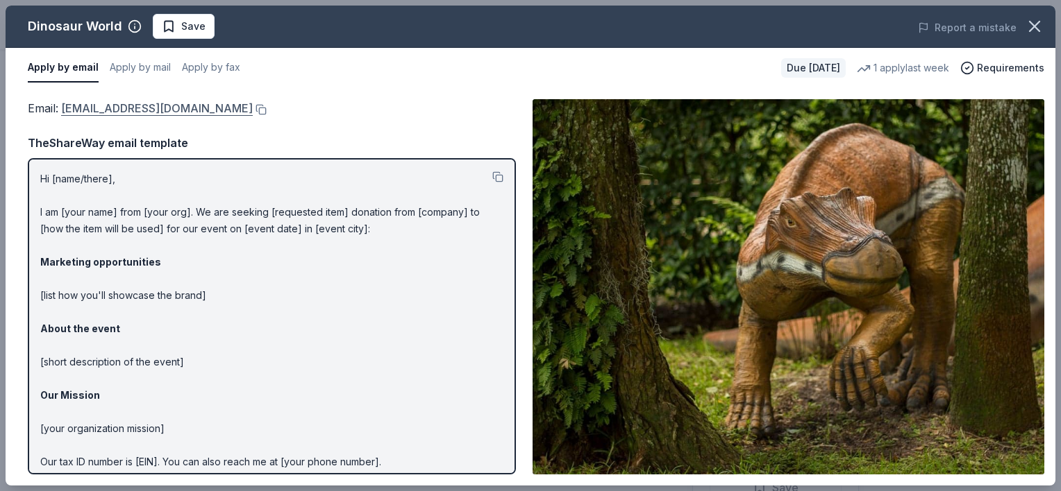
click at [160, 111] on link "info@dinosaurworld.com" at bounding box center [157, 108] width 192 height 18
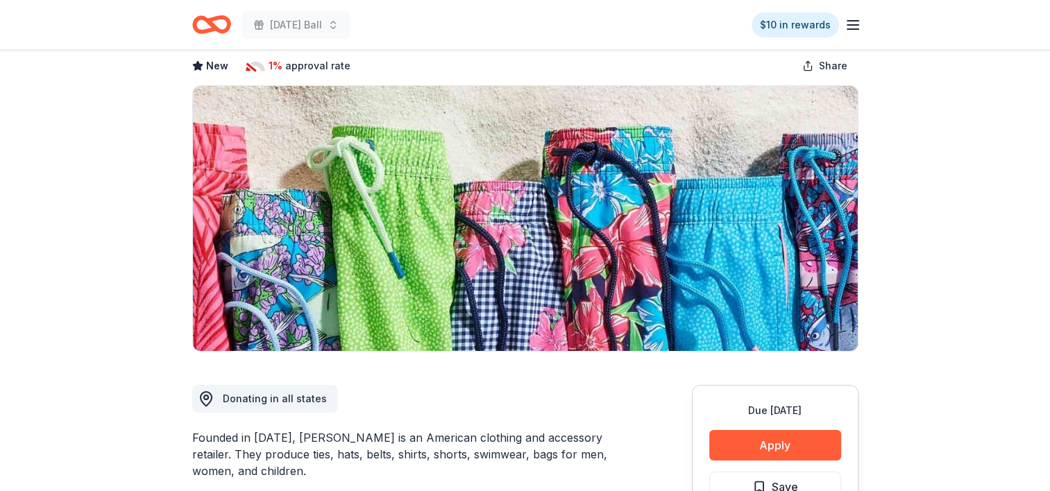
scroll to position [208, 0]
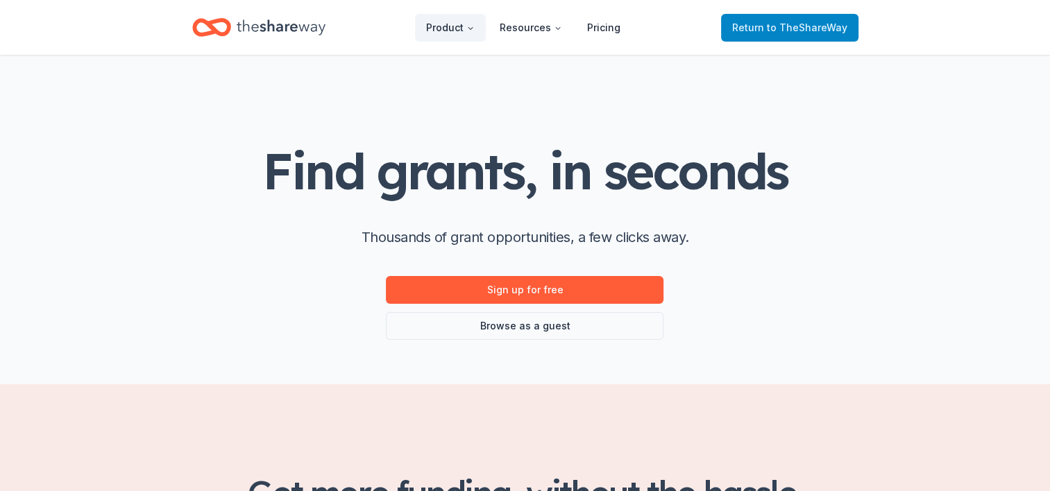
click at [798, 28] on span "to TheShareWay" at bounding box center [807, 28] width 81 height 12
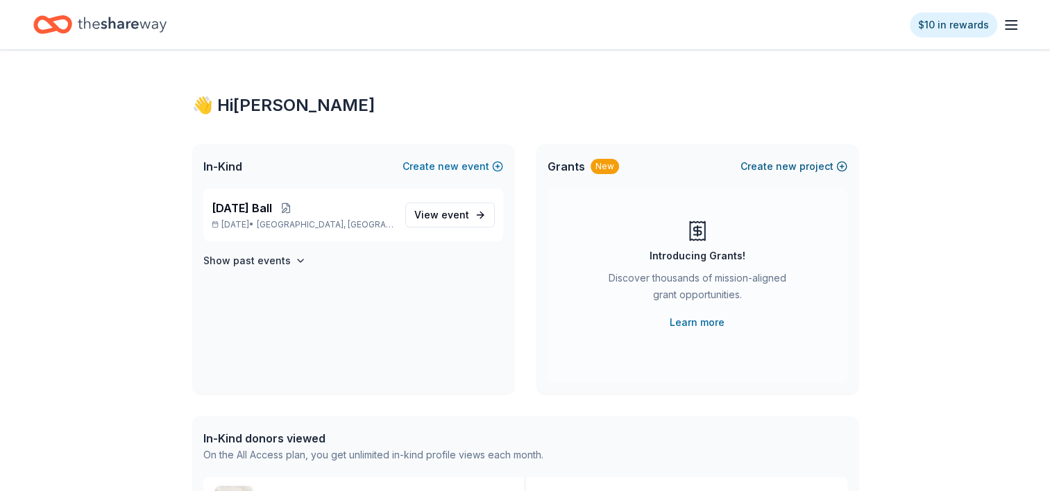
click at [801, 170] on button "Create new project" at bounding box center [794, 166] width 107 height 17
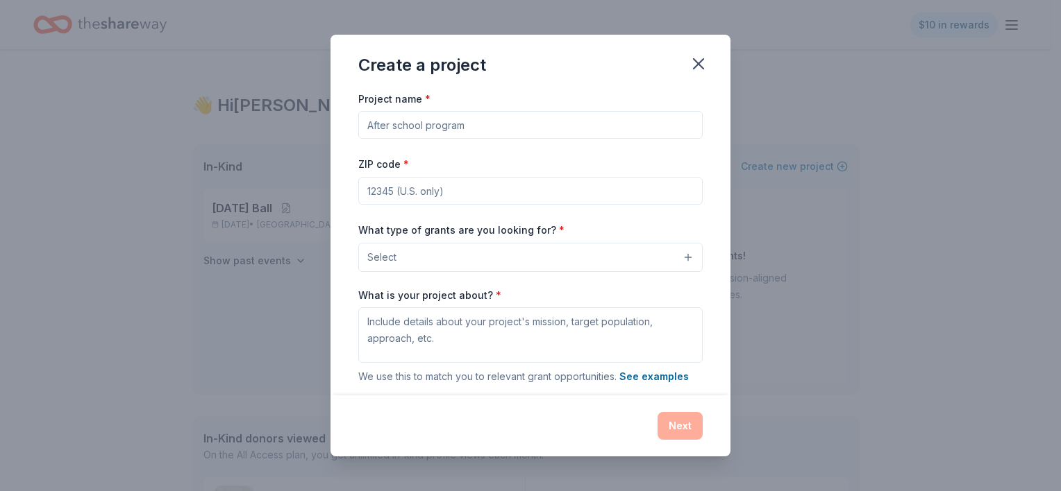
click at [455, 126] on input "Project name *" at bounding box center [530, 125] width 344 height 28
click at [461, 258] on button "Select" at bounding box center [530, 257] width 344 height 29
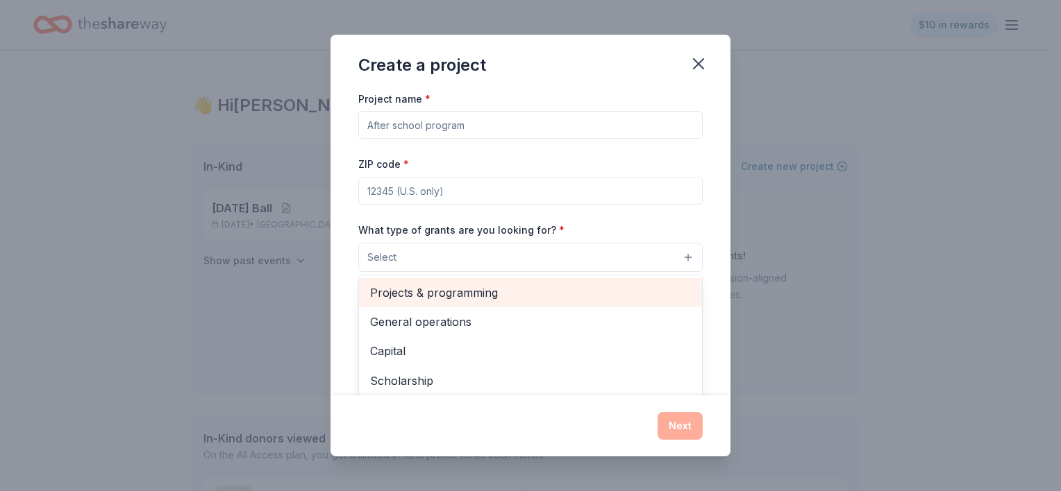
click at [429, 294] on span "Projects & programming" at bounding box center [530, 293] width 321 height 18
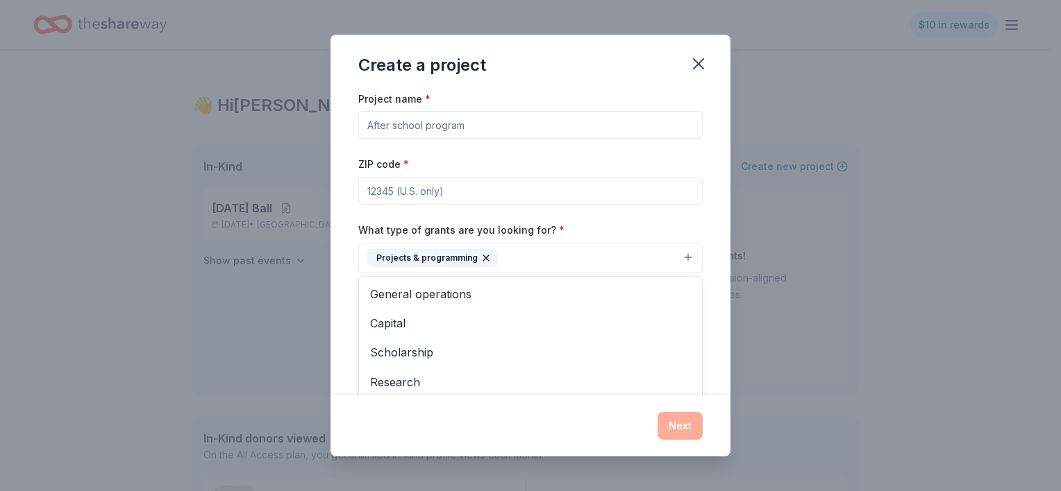
click at [410, 125] on div "Project name * ZIP code * What type of grants are you looking for? * Projects &…" at bounding box center [530, 281] width 344 height 382
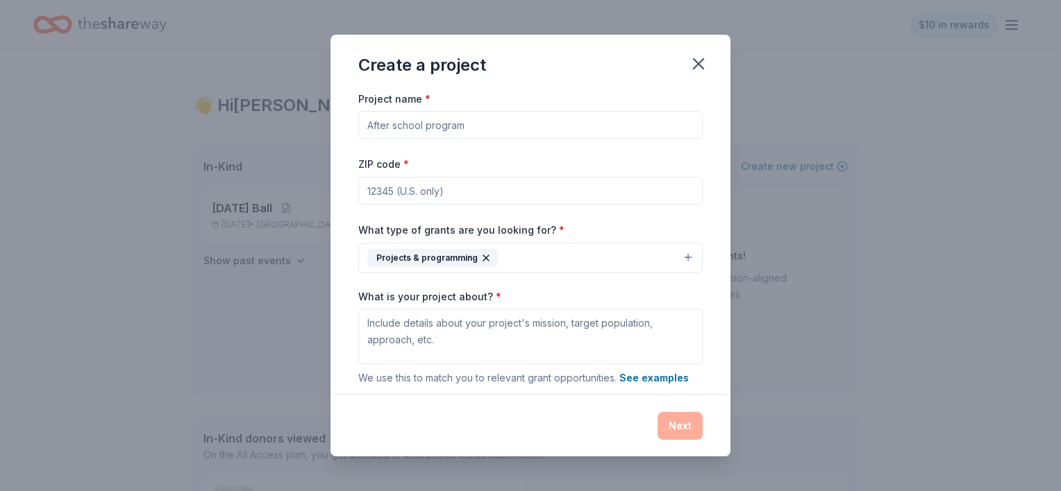
click at [410, 125] on input "Project name *" at bounding box center [530, 125] width 344 height 28
type input "Prevention & Education"
click at [401, 196] on input "ZIP code *" at bounding box center [530, 191] width 344 height 28
type input "76708"
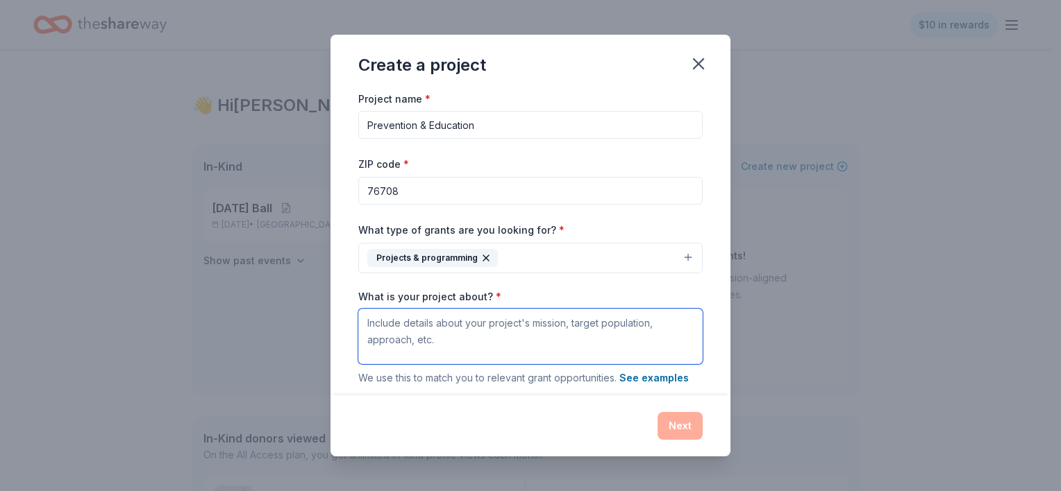
click at [419, 342] on textarea "What is your project about? *" at bounding box center [530, 337] width 344 height 56
click at [365, 319] on textarea "What is your project about? *" at bounding box center [530, 337] width 344 height 56
paste textarea "We believe we all have a role to play in ending sexual violence, and the best w…"
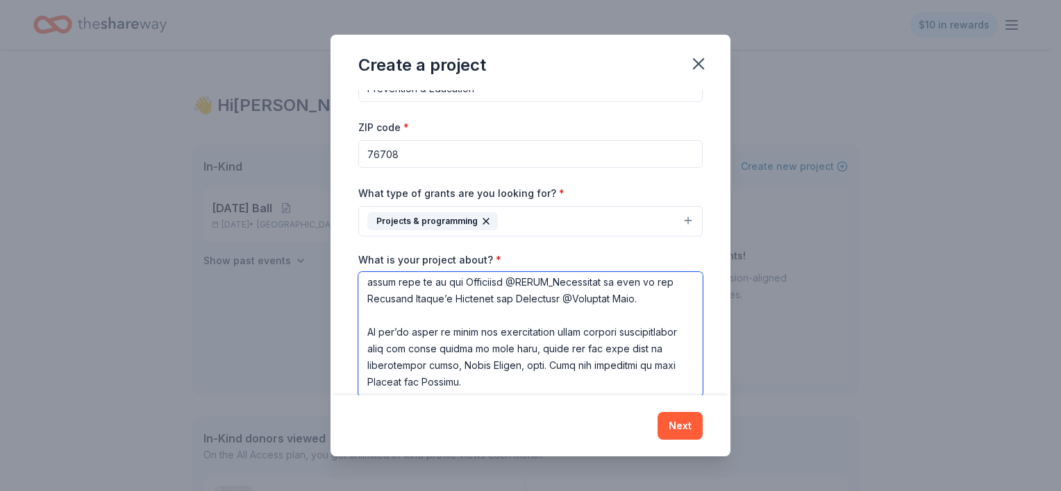
scroll to position [653, 0]
type textarea "We believe we all have a role to play in ending sexual violence, and the best w…"
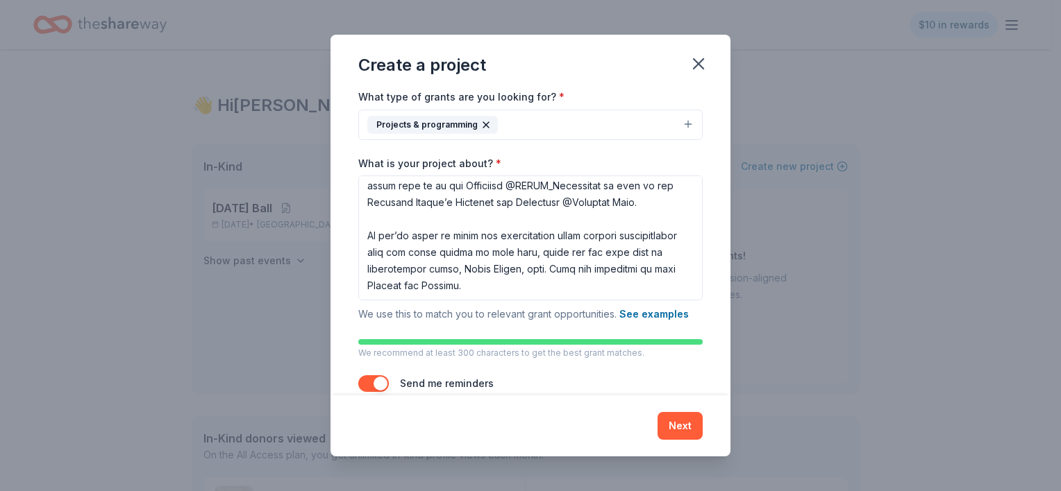
scroll to position [168, 0]
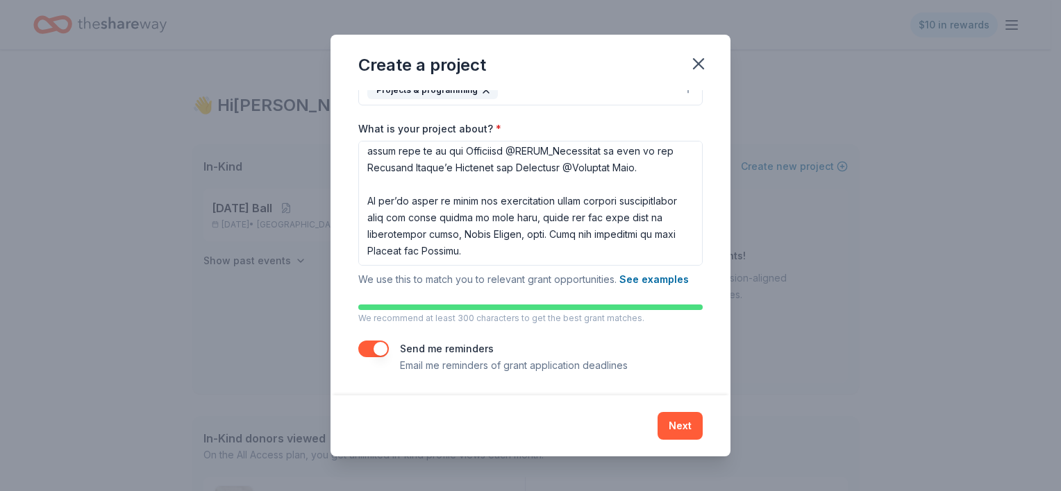
drag, startPoint x: 688, startPoint y: 428, endPoint x: 686, endPoint y: 410, distance: 17.5
click at [689, 427] on button "Next" at bounding box center [679, 426] width 45 height 28
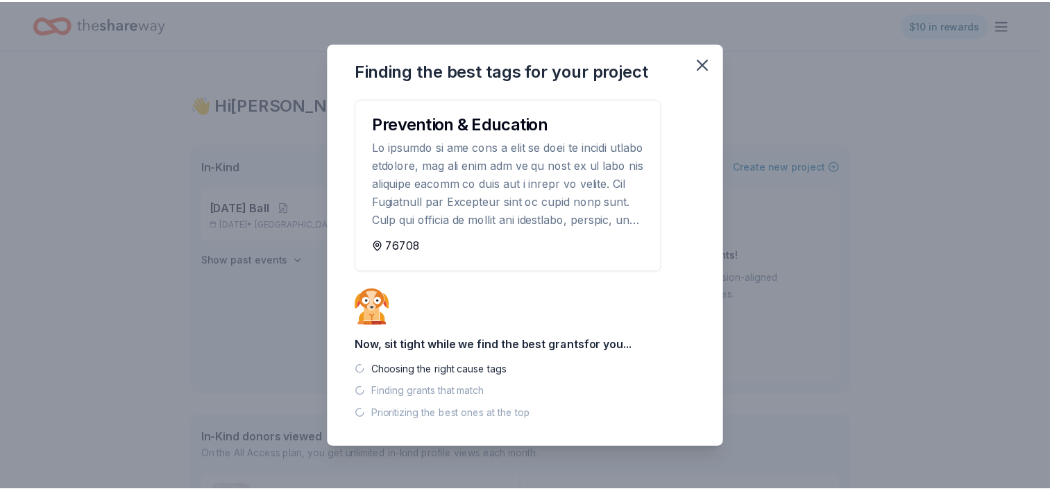
scroll to position [0, 0]
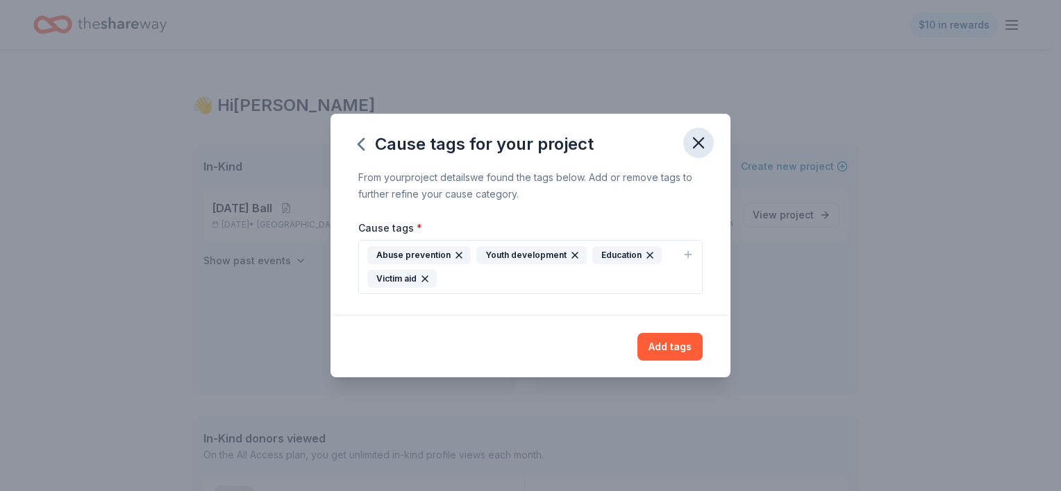
click at [701, 142] on icon "button" at bounding box center [698, 142] width 19 height 19
click at [685, 358] on button "Add tags" at bounding box center [669, 347] width 65 height 28
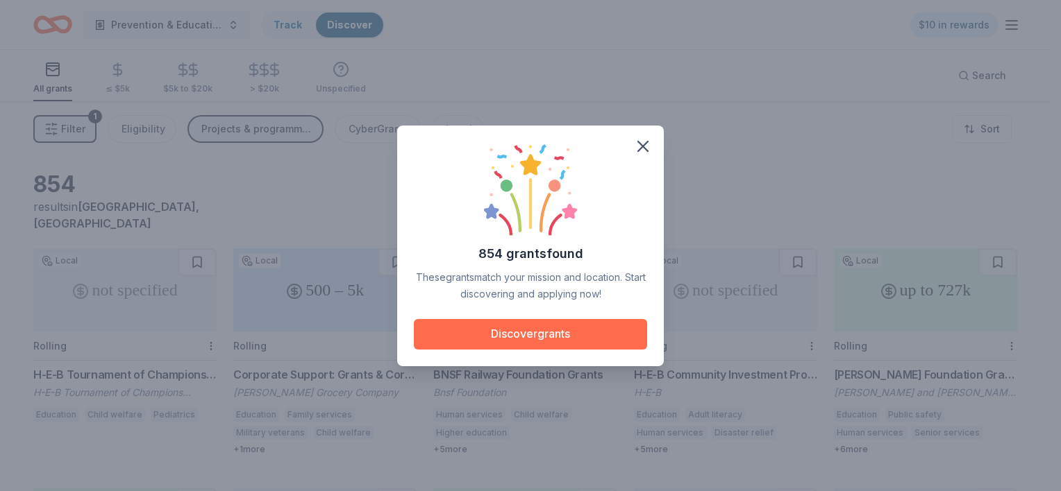
click at [548, 333] on button "Discover grants" at bounding box center [530, 334] width 233 height 31
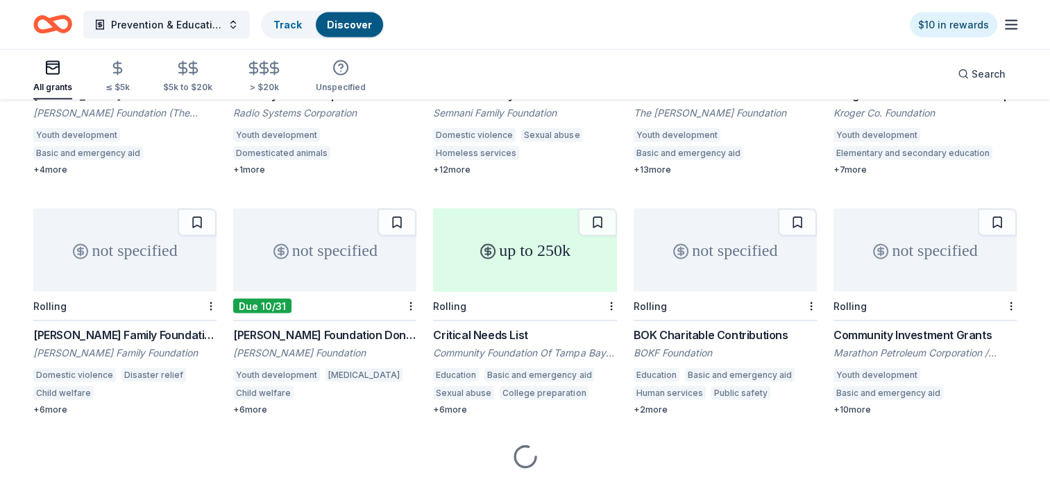
scroll to position [2703, 0]
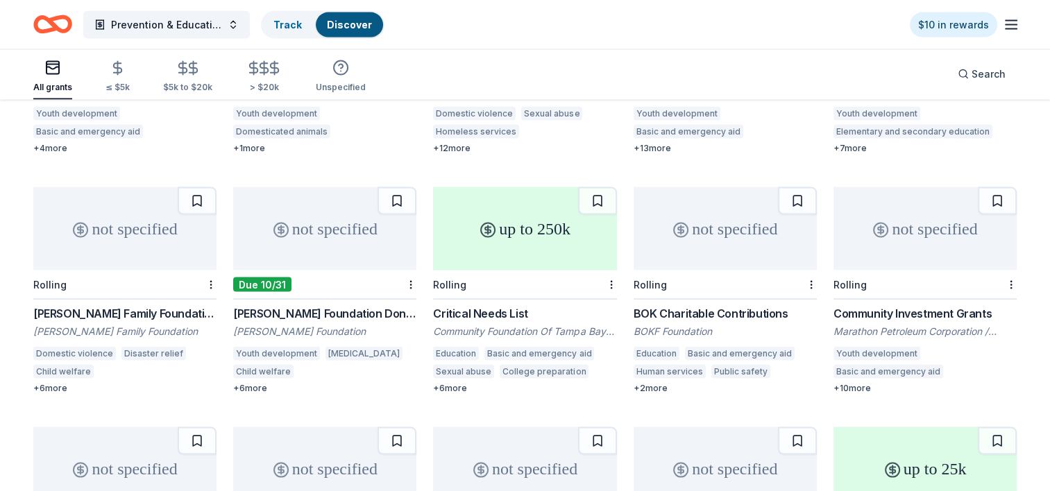
click at [333, 305] on div "[PERSON_NAME] Foundation Donations" at bounding box center [324, 313] width 183 height 17
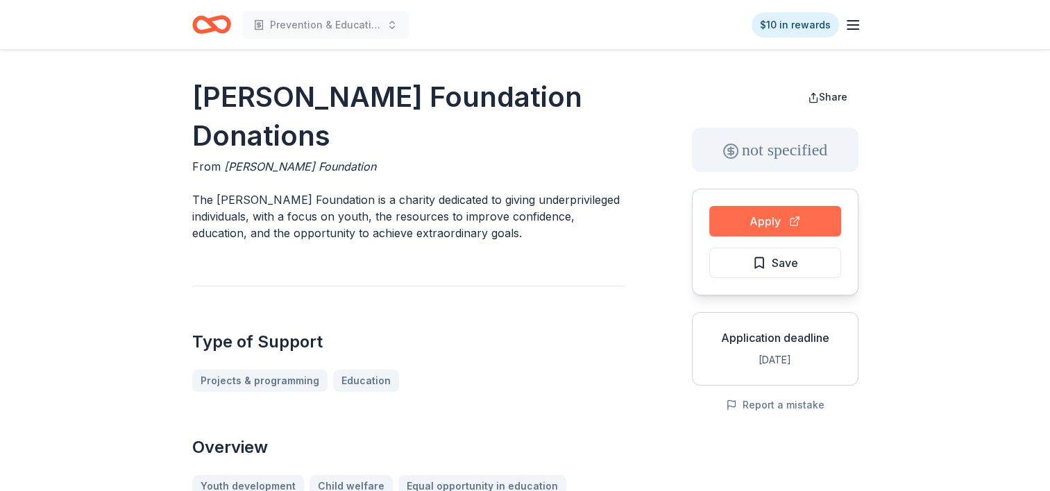
click at [764, 219] on button "Apply" at bounding box center [775, 221] width 132 height 31
